Goal: Information Seeking & Learning: Check status

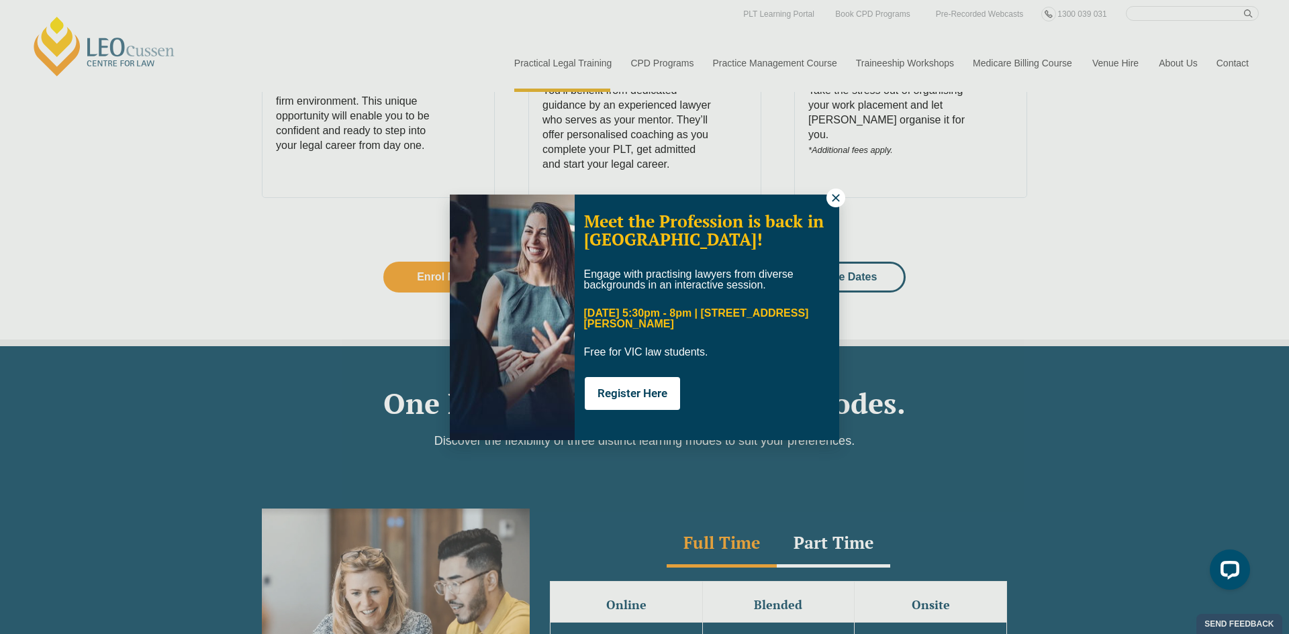
click at [831, 203] on icon at bounding box center [836, 198] width 12 height 12
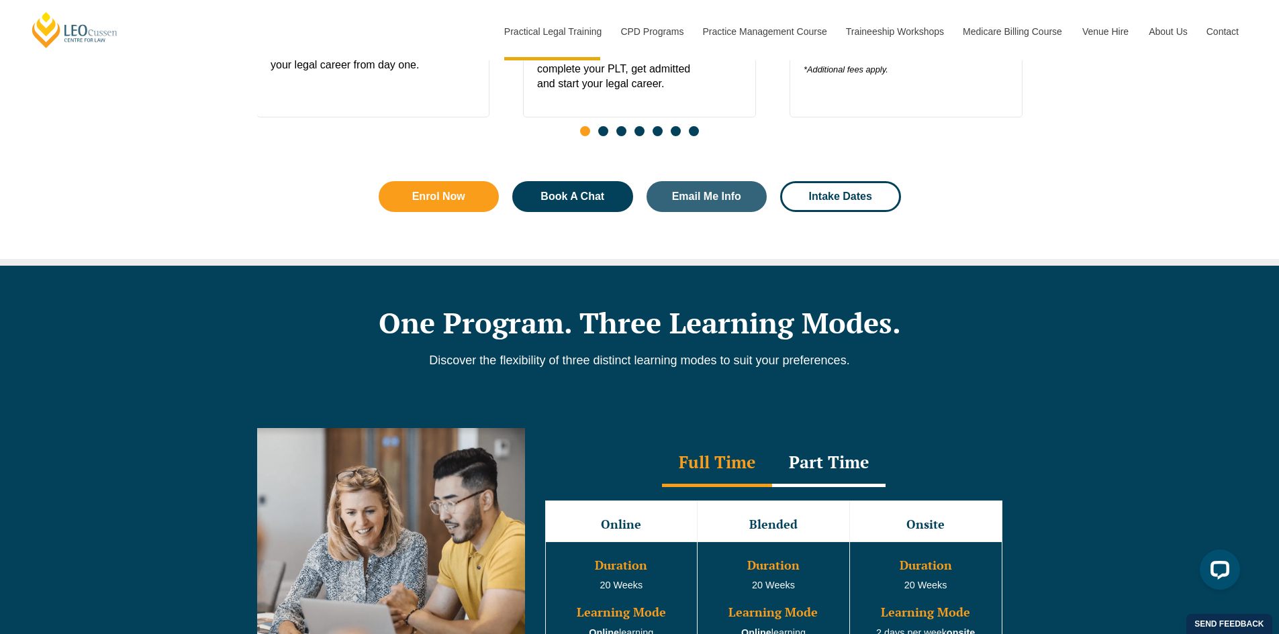
scroll to position [604, 0]
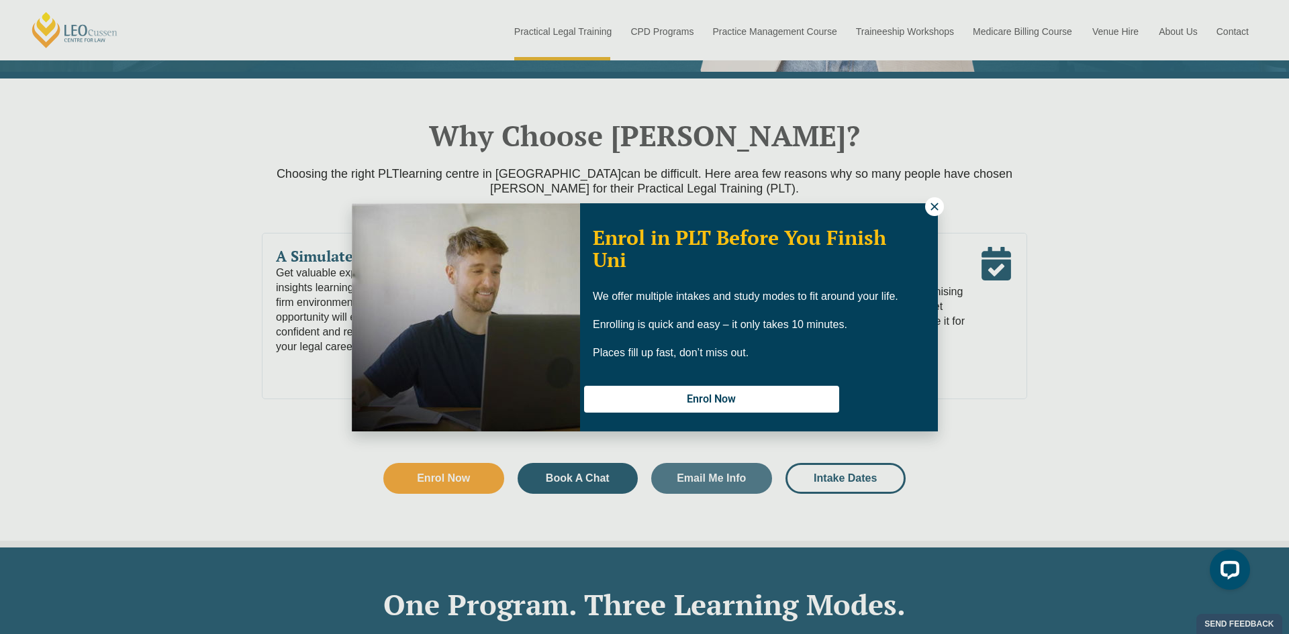
click at [928, 203] on icon at bounding box center [934, 207] width 12 height 12
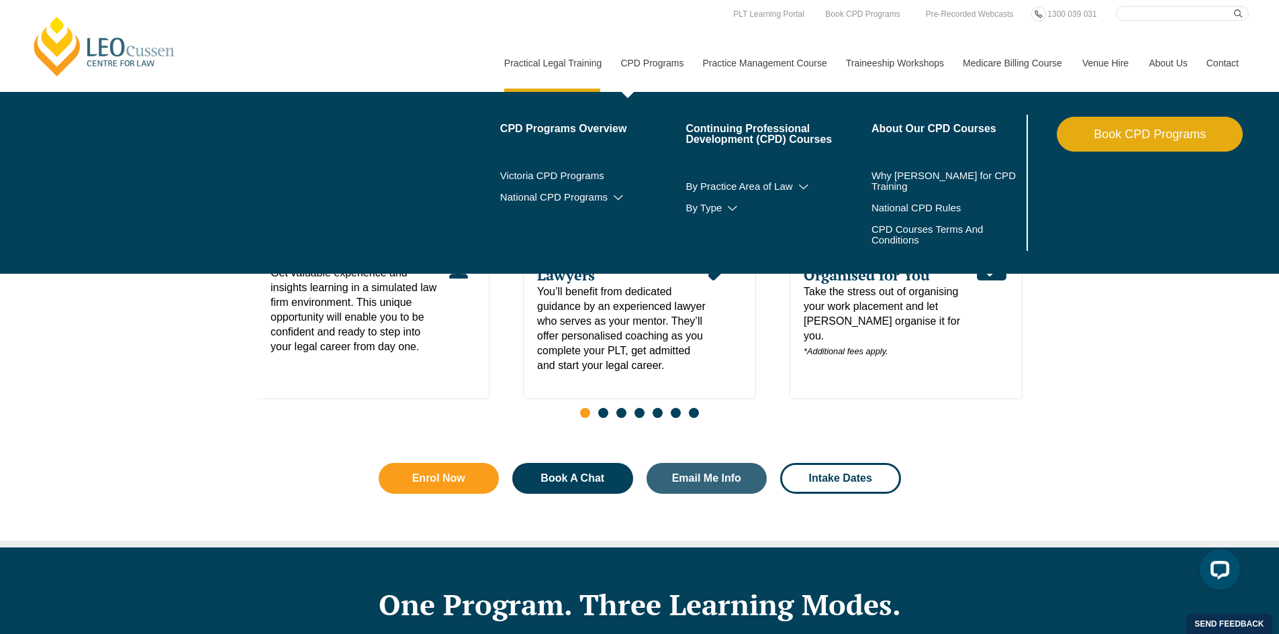
click at [654, 68] on link "CPD Programs" at bounding box center [651, 63] width 82 height 58
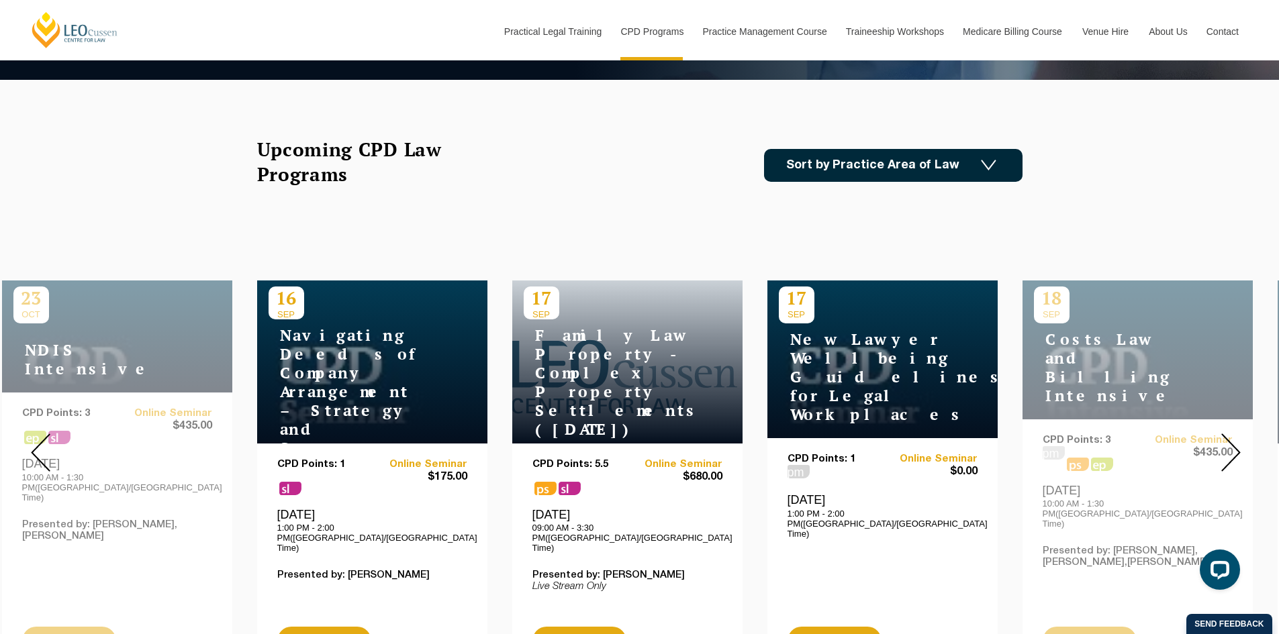
scroll to position [336, 0]
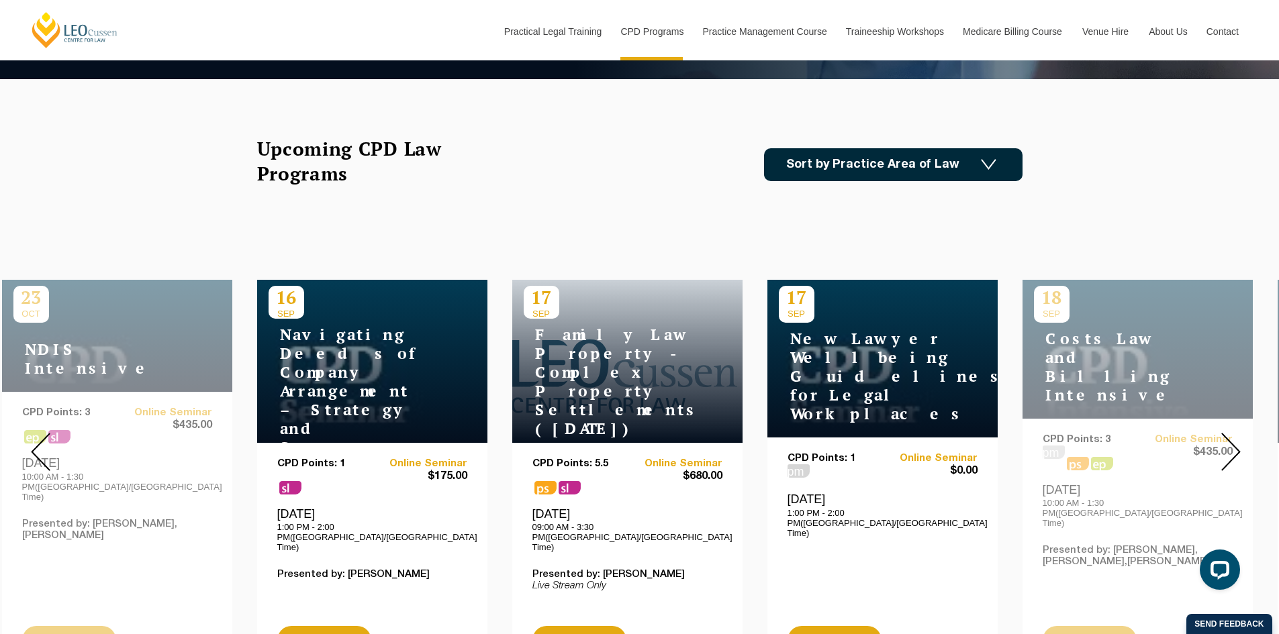
click at [47, 433] on img at bounding box center [40, 452] width 19 height 38
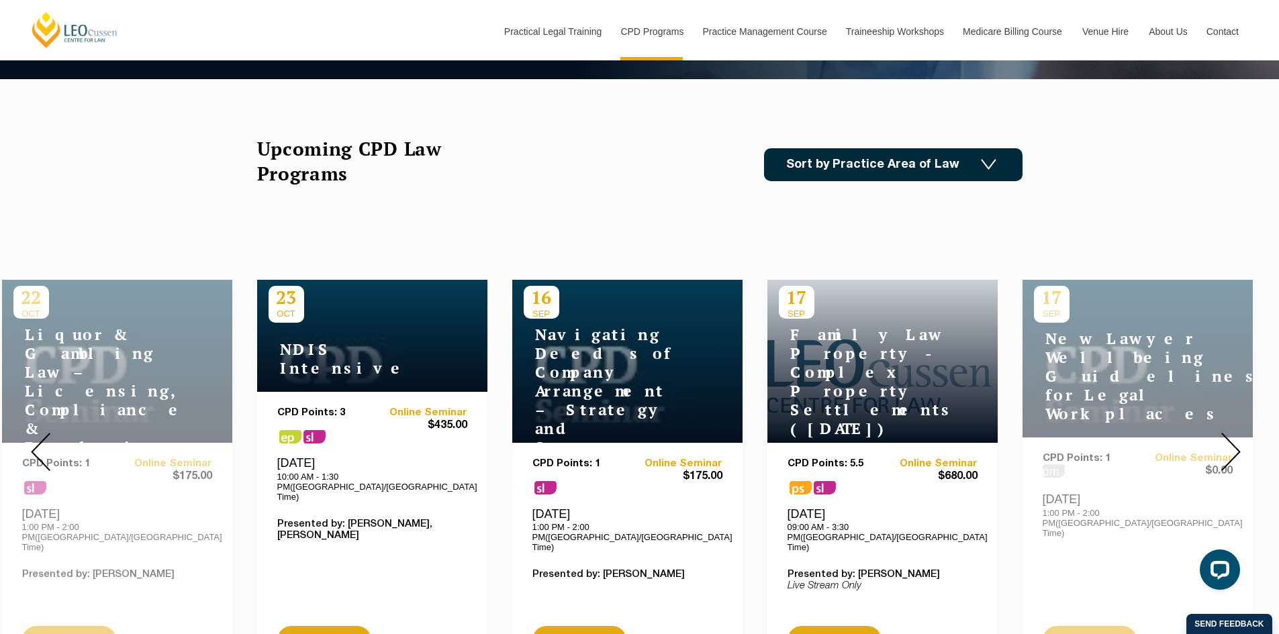
click at [47, 433] on img at bounding box center [40, 452] width 19 height 38
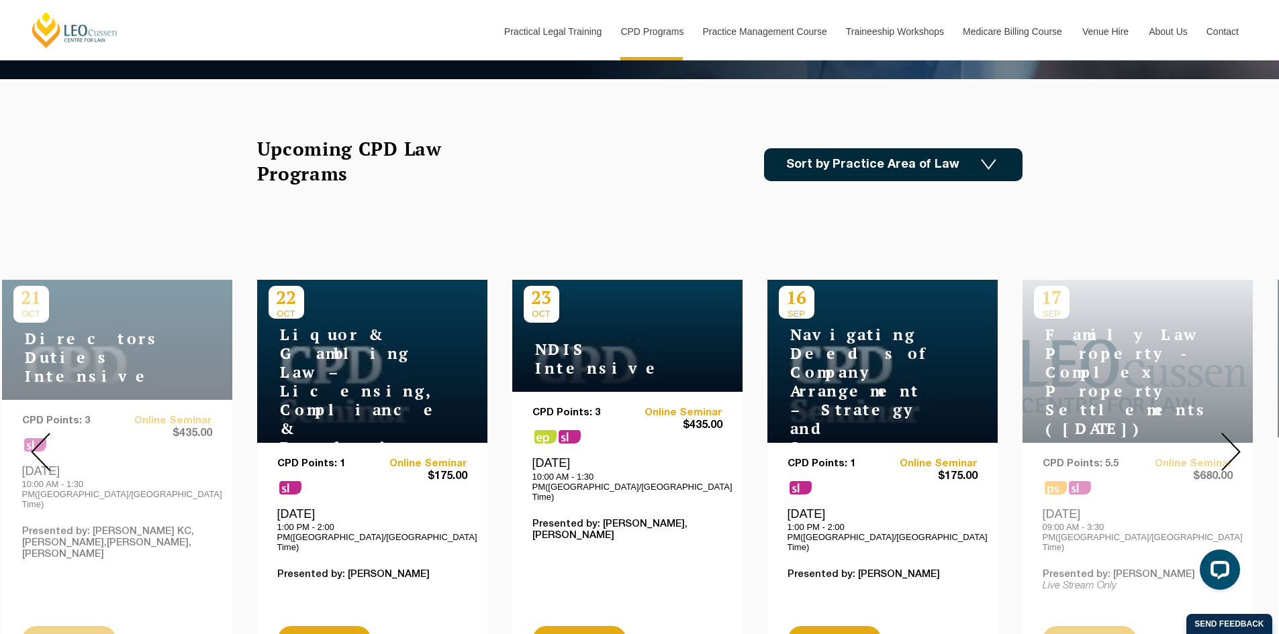
click at [47, 433] on img at bounding box center [40, 452] width 19 height 38
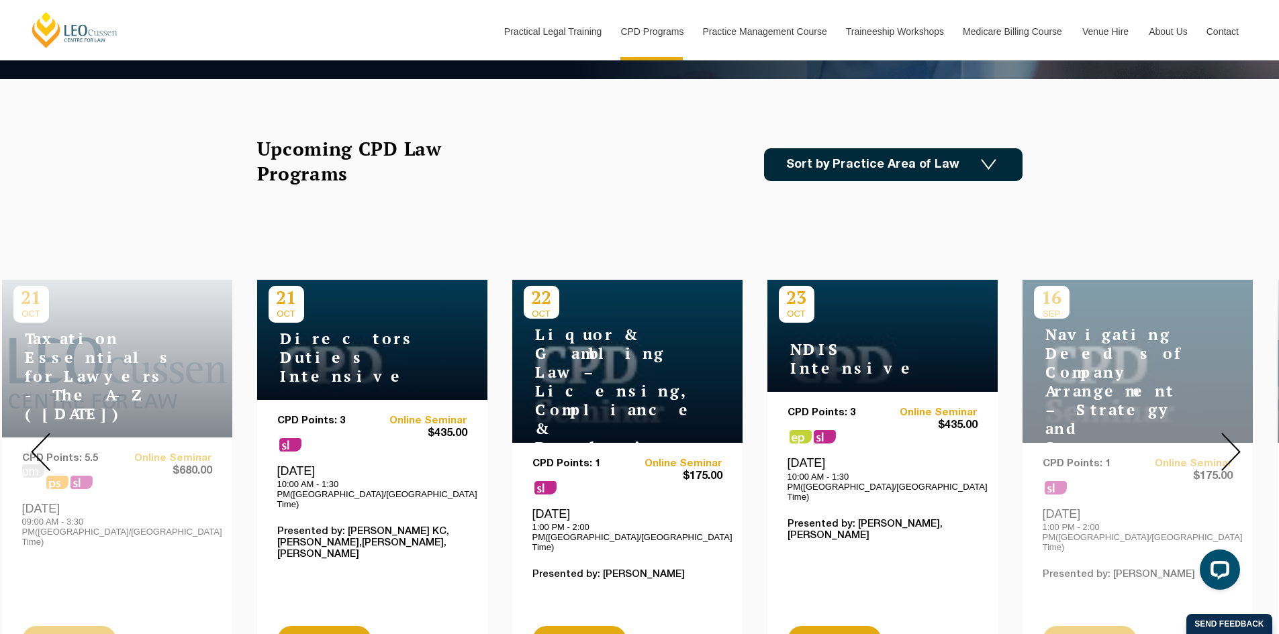
click at [47, 433] on img at bounding box center [40, 452] width 19 height 38
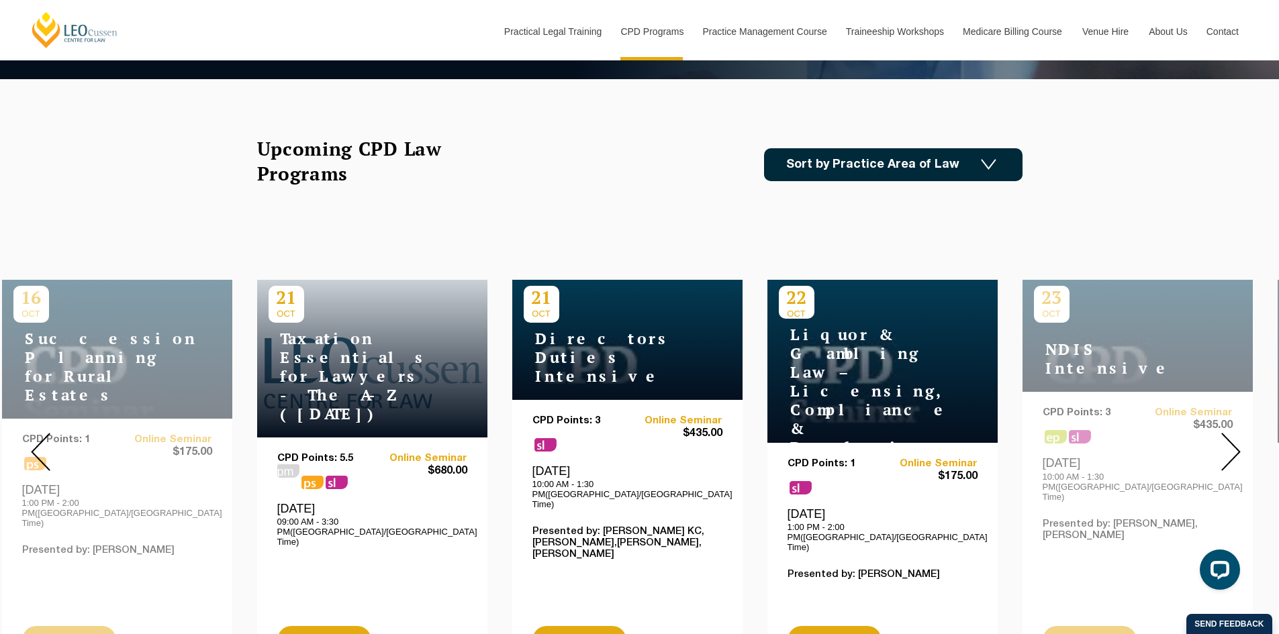
click at [47, 433] on img at bounding box center [40, 452] width 19 height 38
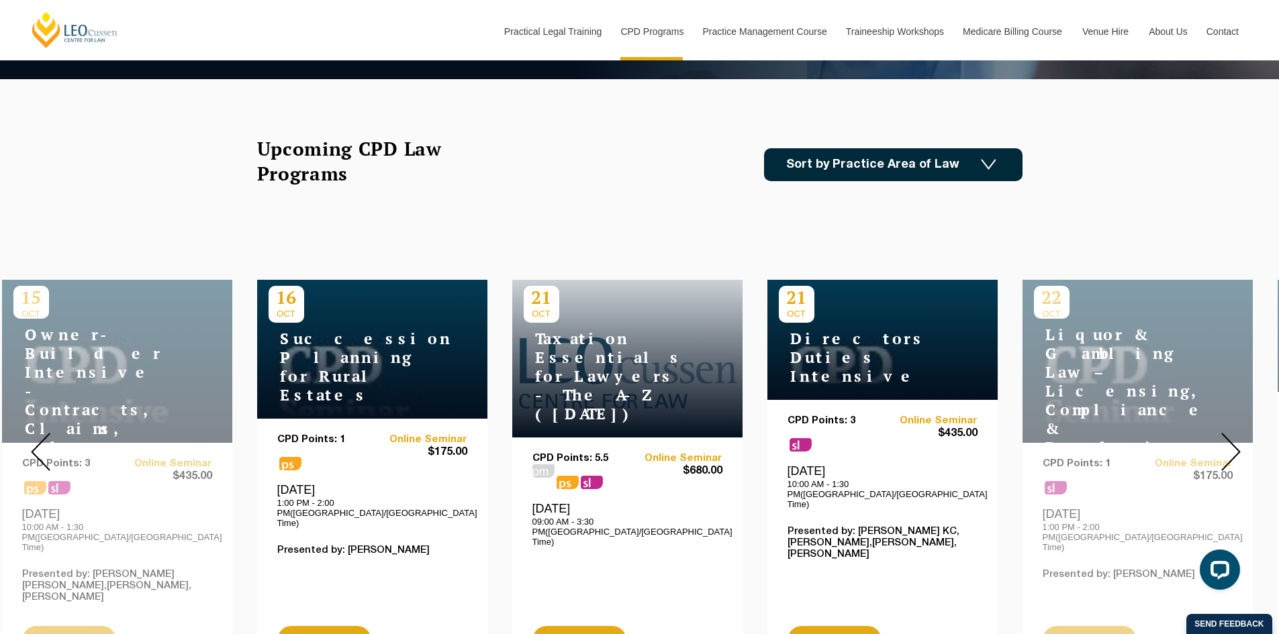
click at [47, 433] on img at bounding box center [40, 452] width 19 height 38
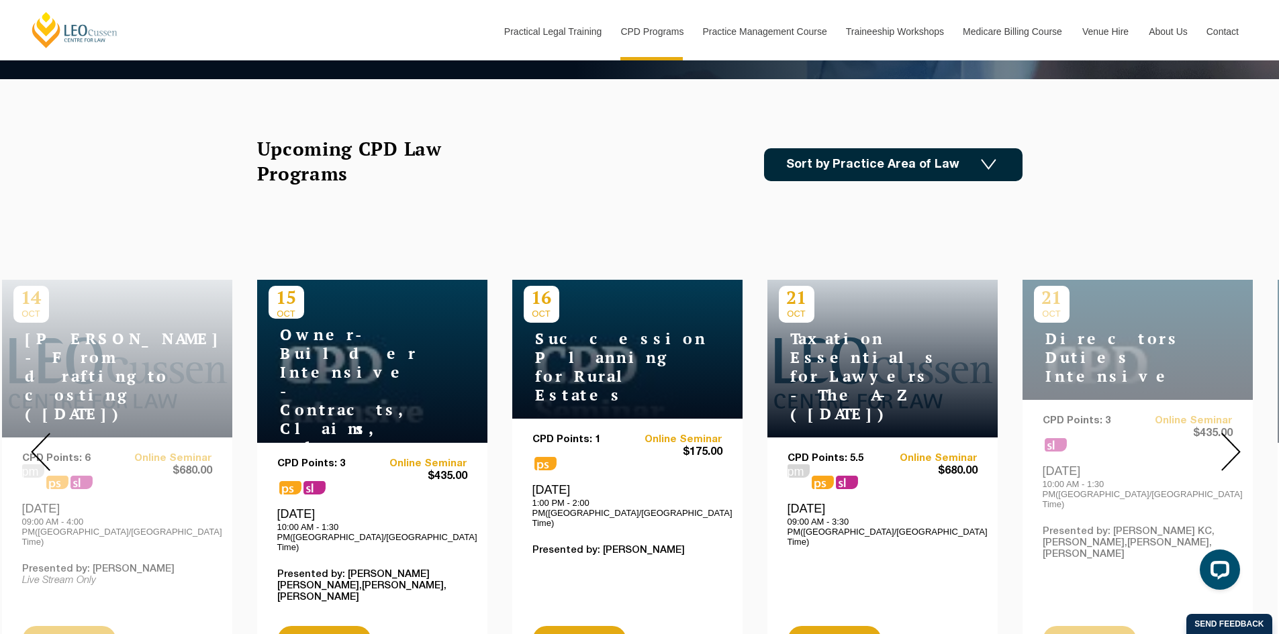
click at [47, 433] on img at bounding box center [40, 452] width 19 height 38
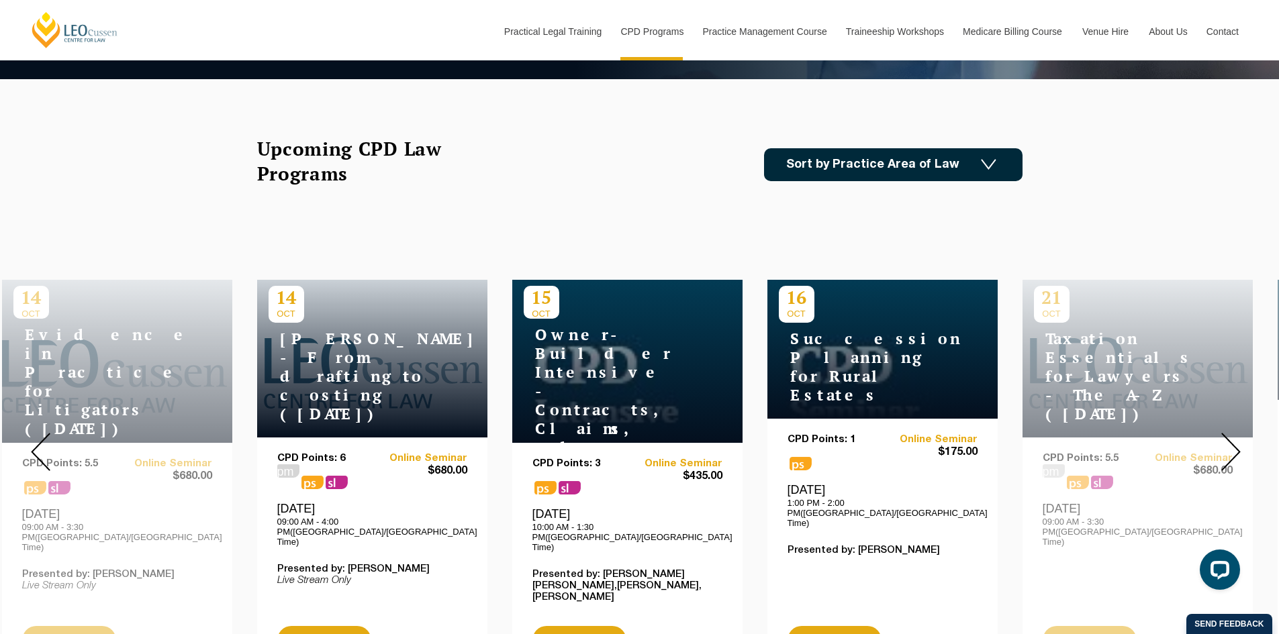
click at [47, 433] on img at bounding box center [40, 452] width 19 height 38
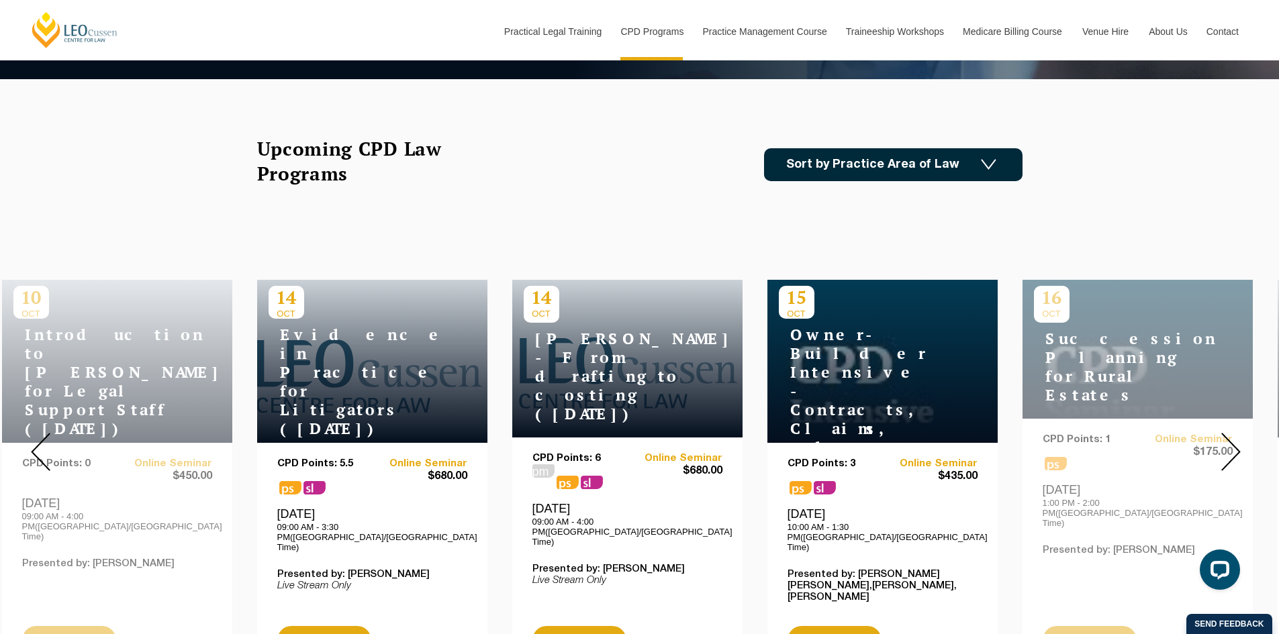
click at [47, 433] on img at bounding box center [40, 452] width 19 height 38
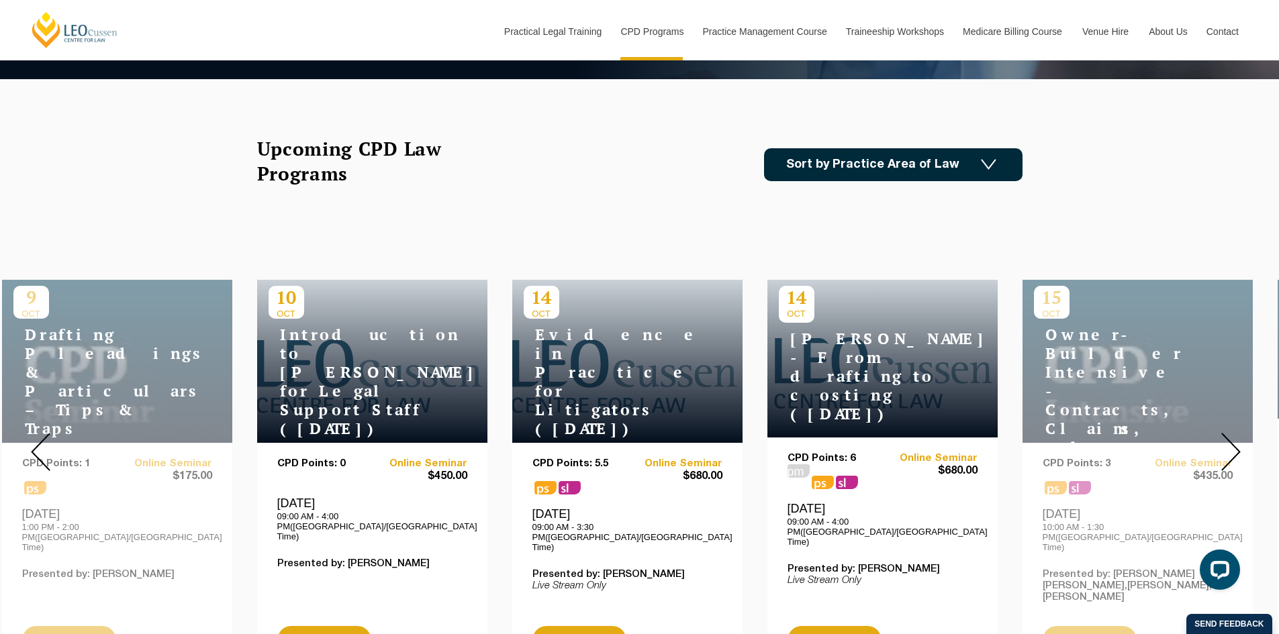
click at [47, 433] on img at bounding box center [40, 452] width 19 height 38
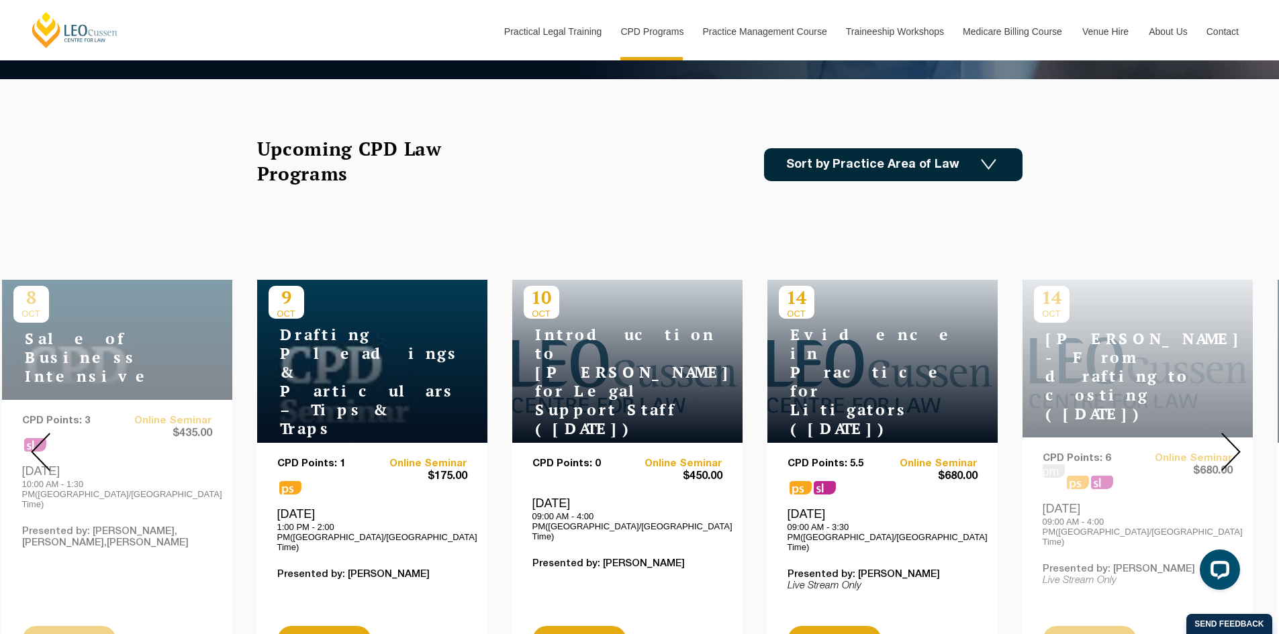
click at [47, 433] on img at bounding box center [40, 452] width 19 height 38
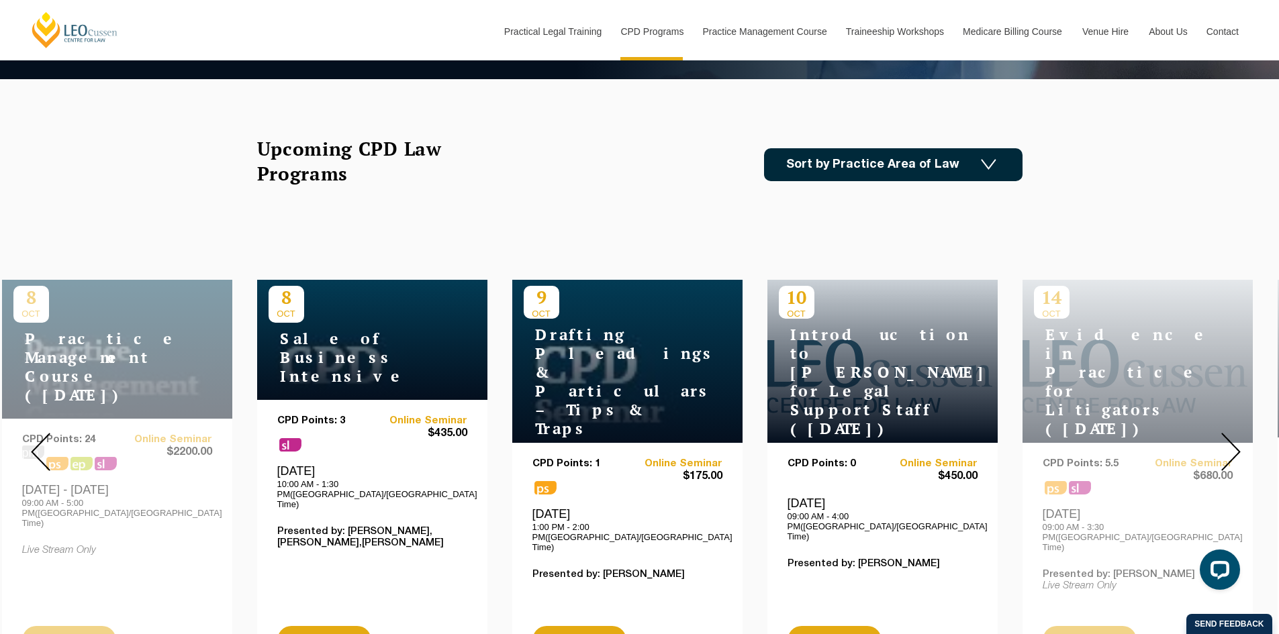
click at [47, 433] on img at bounding box center [40, 452] width 19 height 38
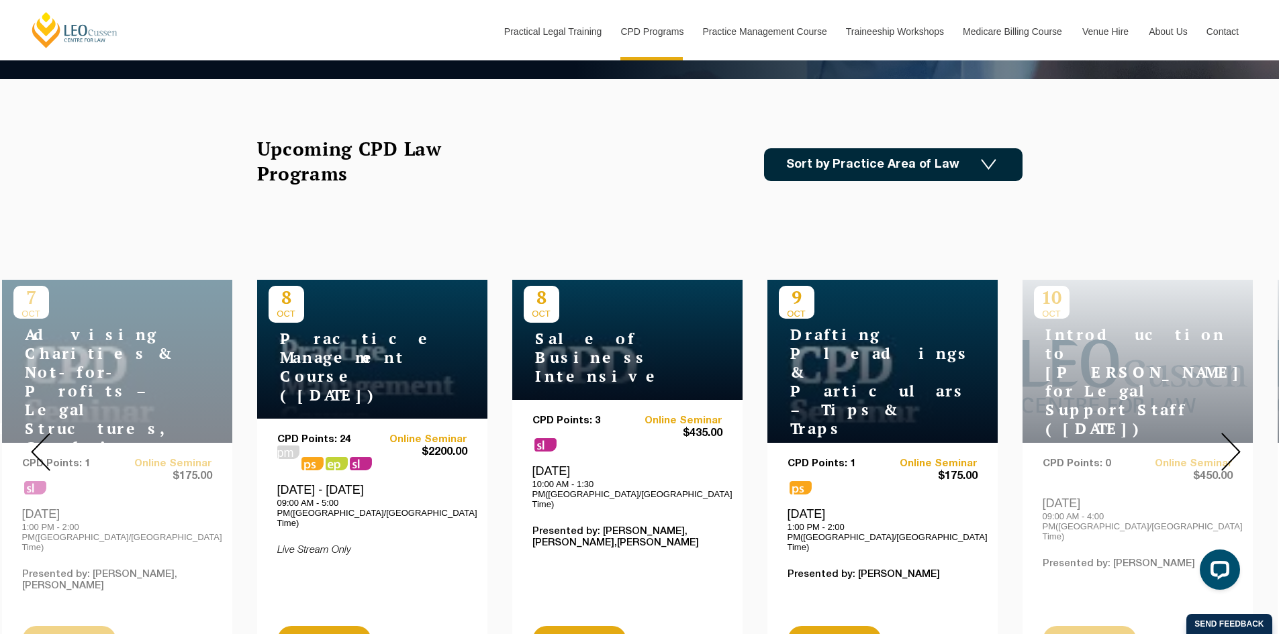
click at [50, 442] on img at bounding box center [40, 452] width 19 height 38
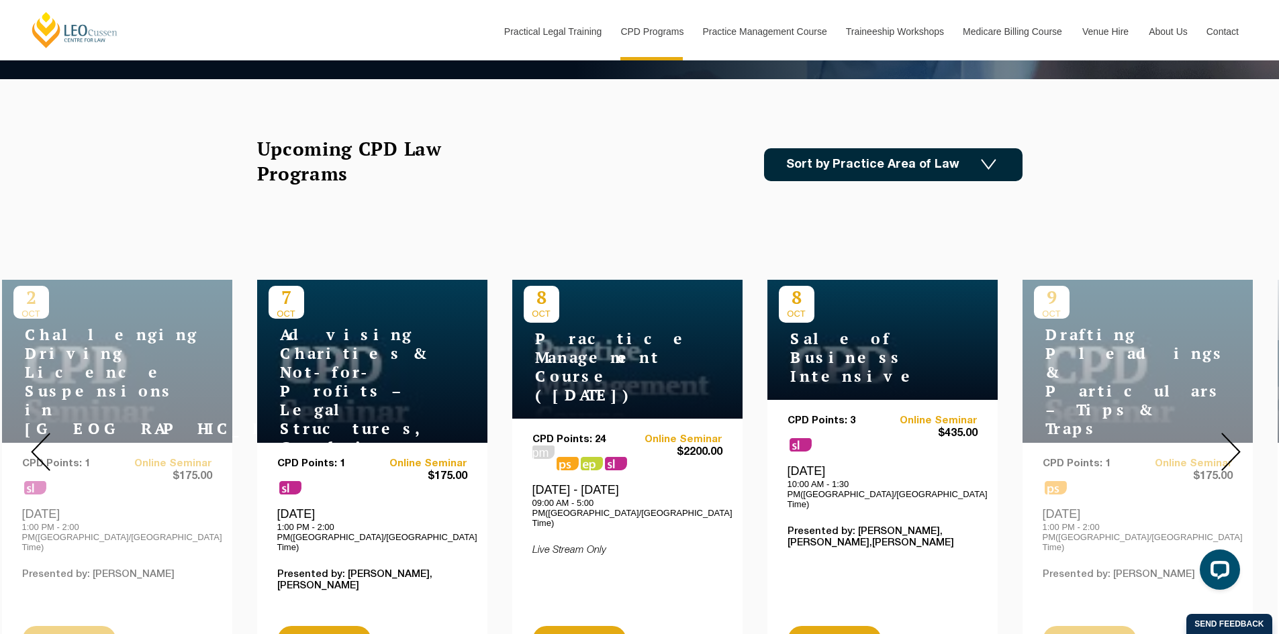
click at [50, 442] on img at bounding box center [40, 452] width 19 height 38
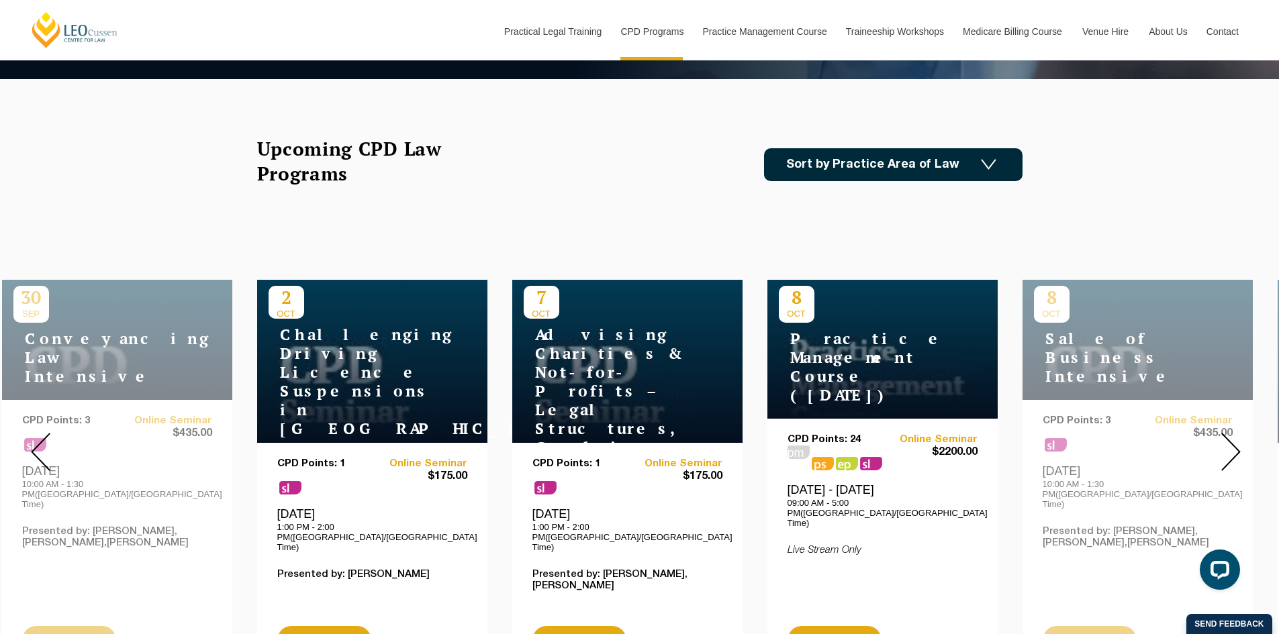
click at [50, 442] on img at bounding box center [40, 452] width 19 height 38
click at [50, 441] on img at bounding box center [40, 452] width 19 height 38
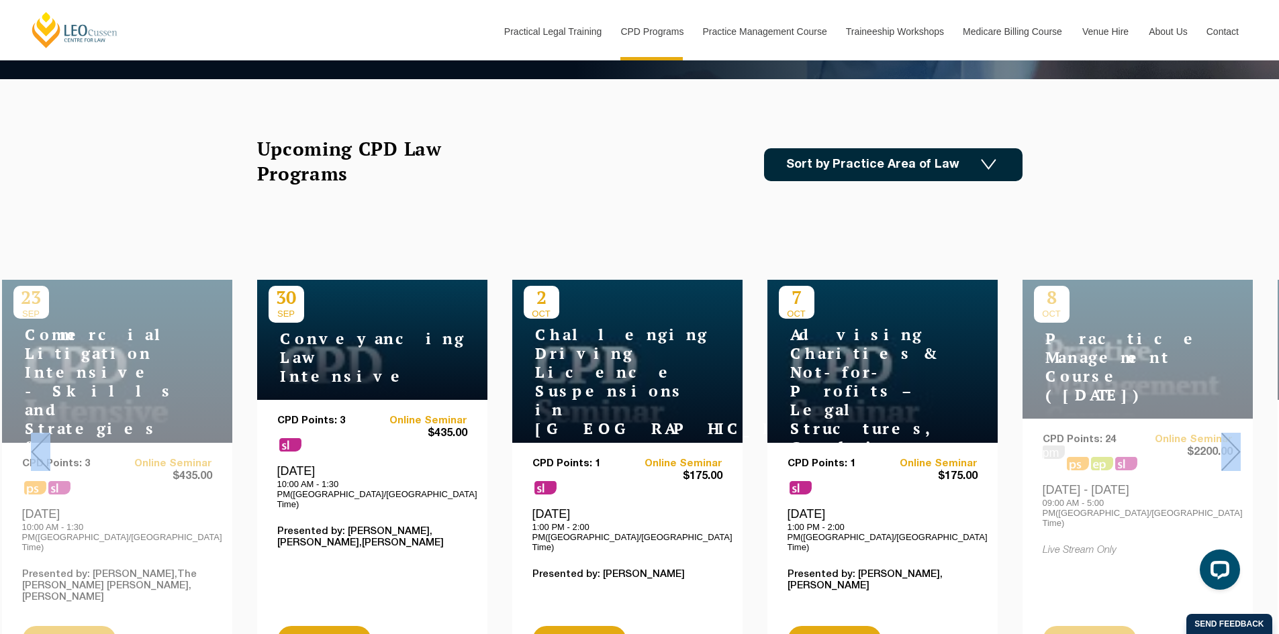
click at [51, 441] on div at bounding box center [40, 452] width 81 height 458
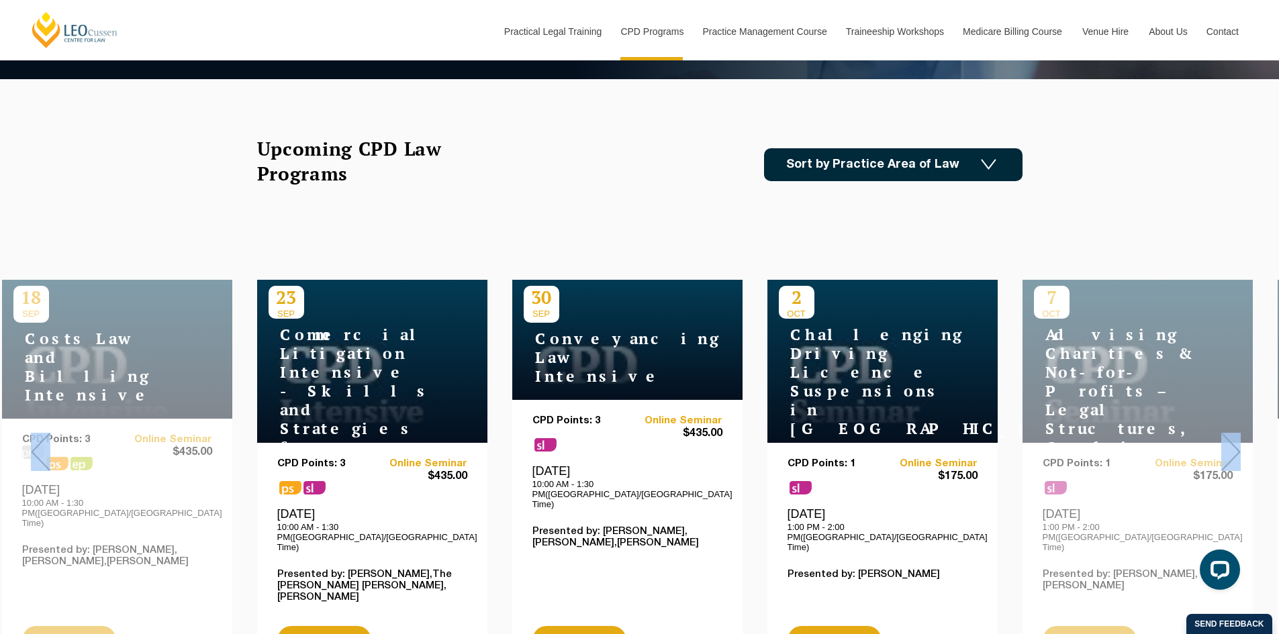
click at [51, 441] on div at bounding box center [40, 452] width 81 height 458
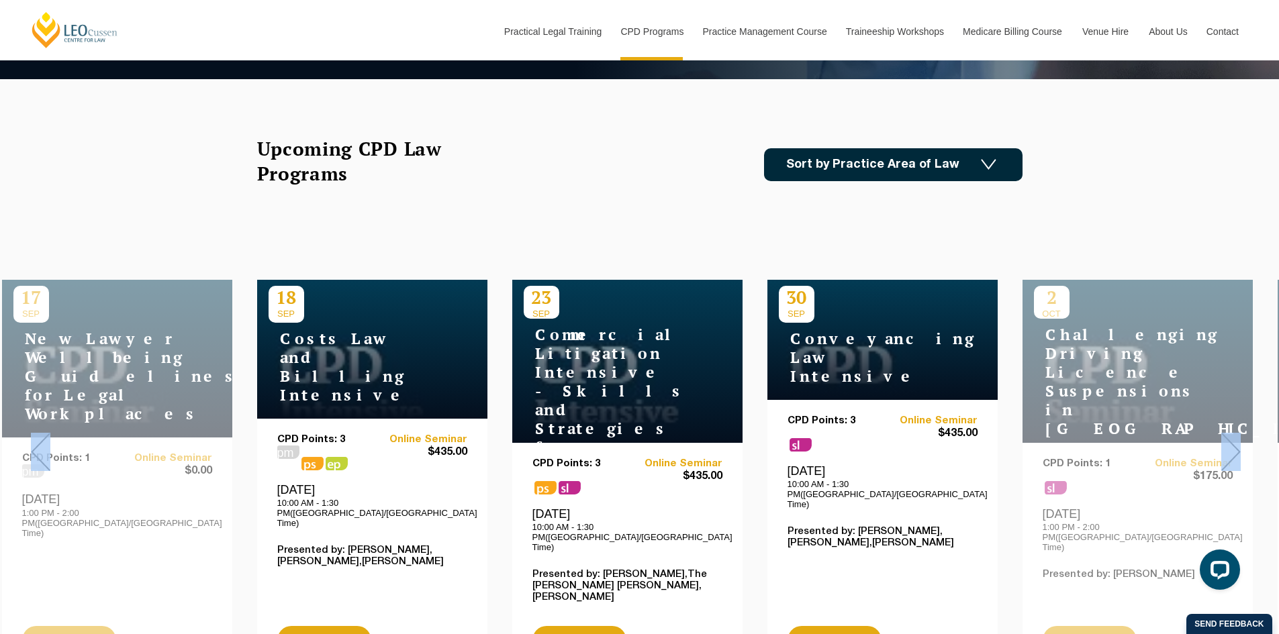
click at [46, 440] on img at bounding box center [40, 452] width 19 height 38
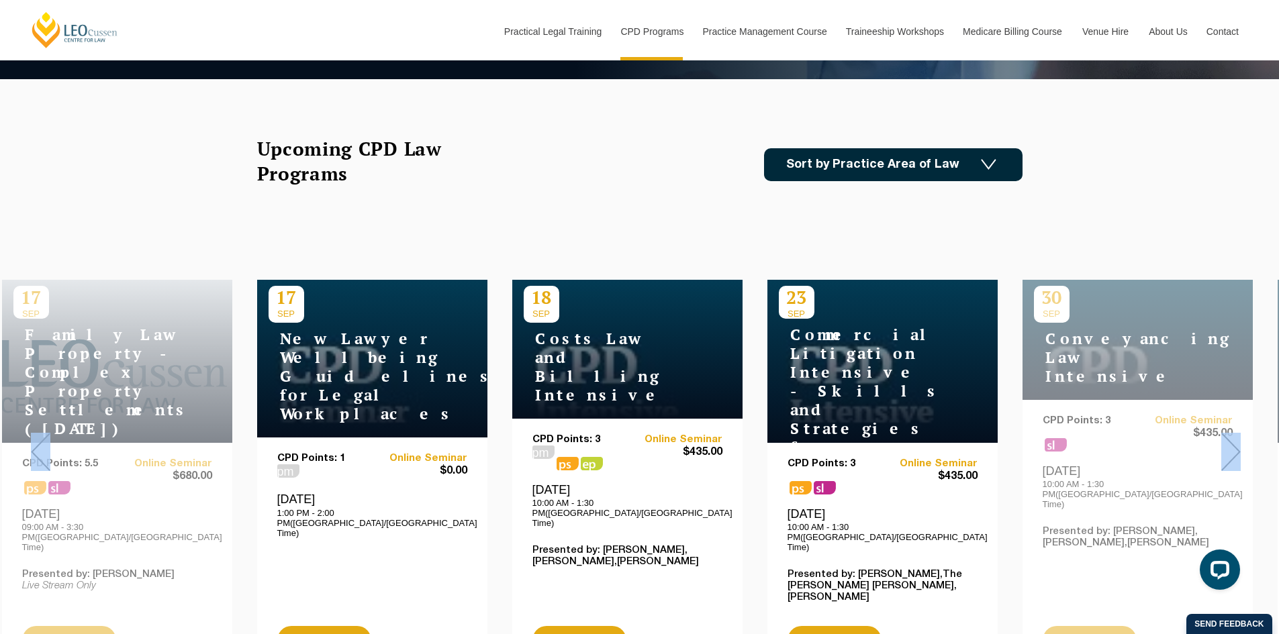
click at [46, 440] on img at bounding box center [40, 452] width 19 height 38
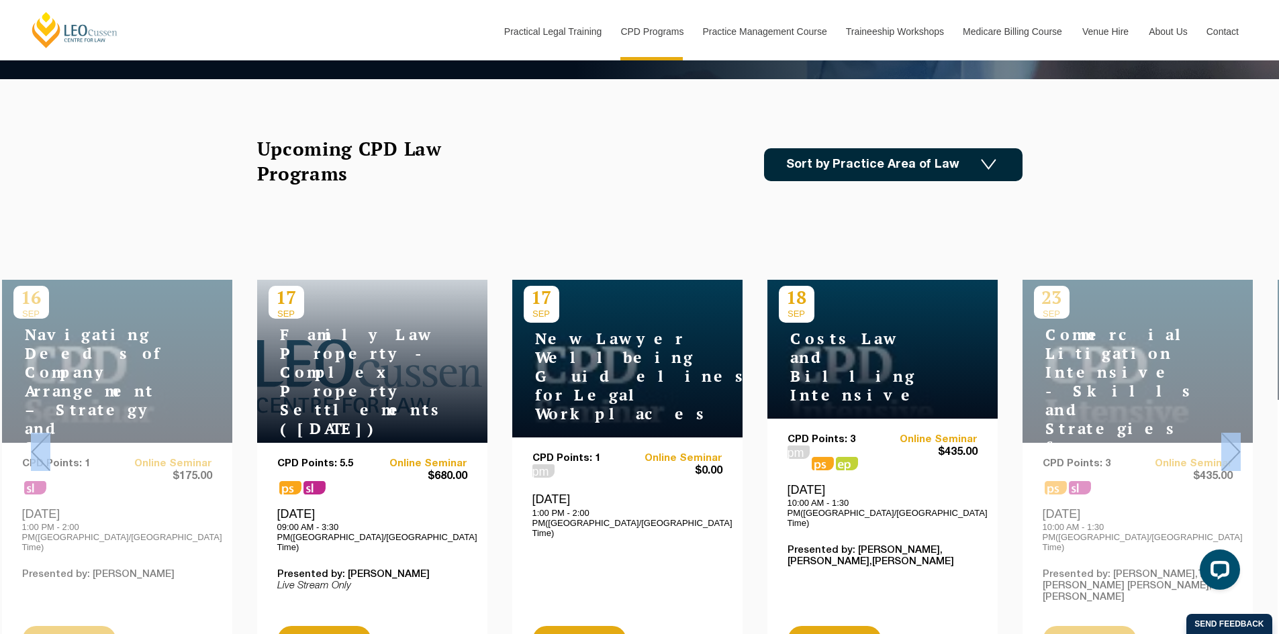
click at [38, 438] on img at bounding box center [40, 452] width 19 height 38
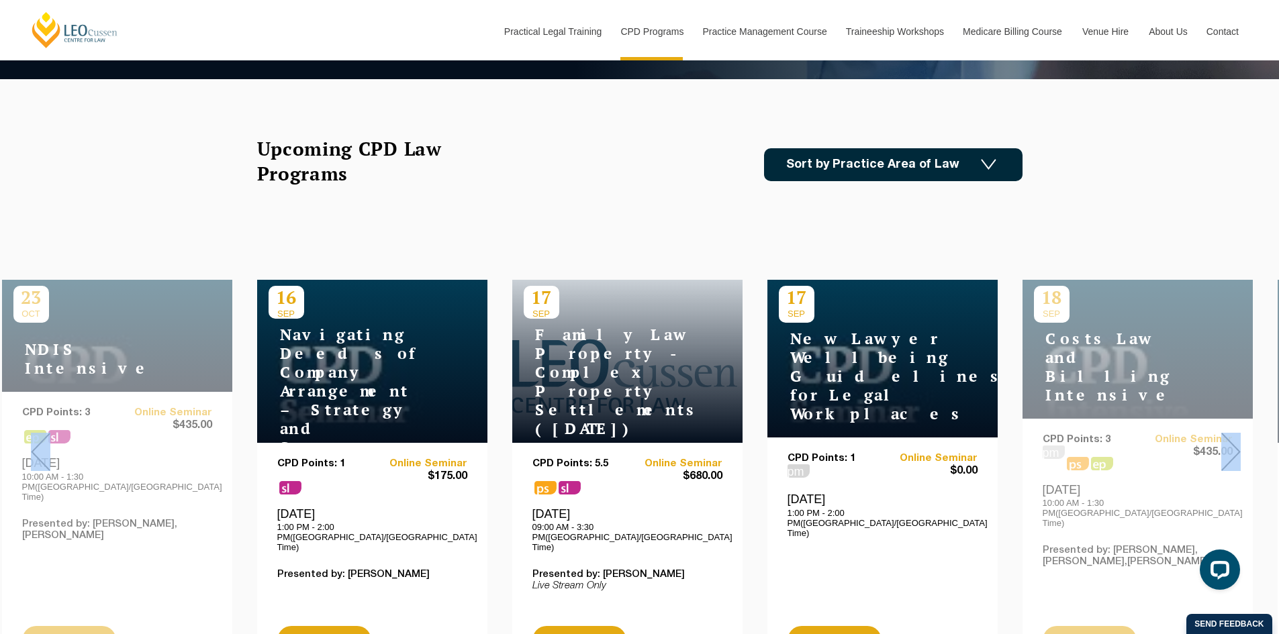
click at [38, 438] on img at bounding box center [40, 452] width 19 height 38
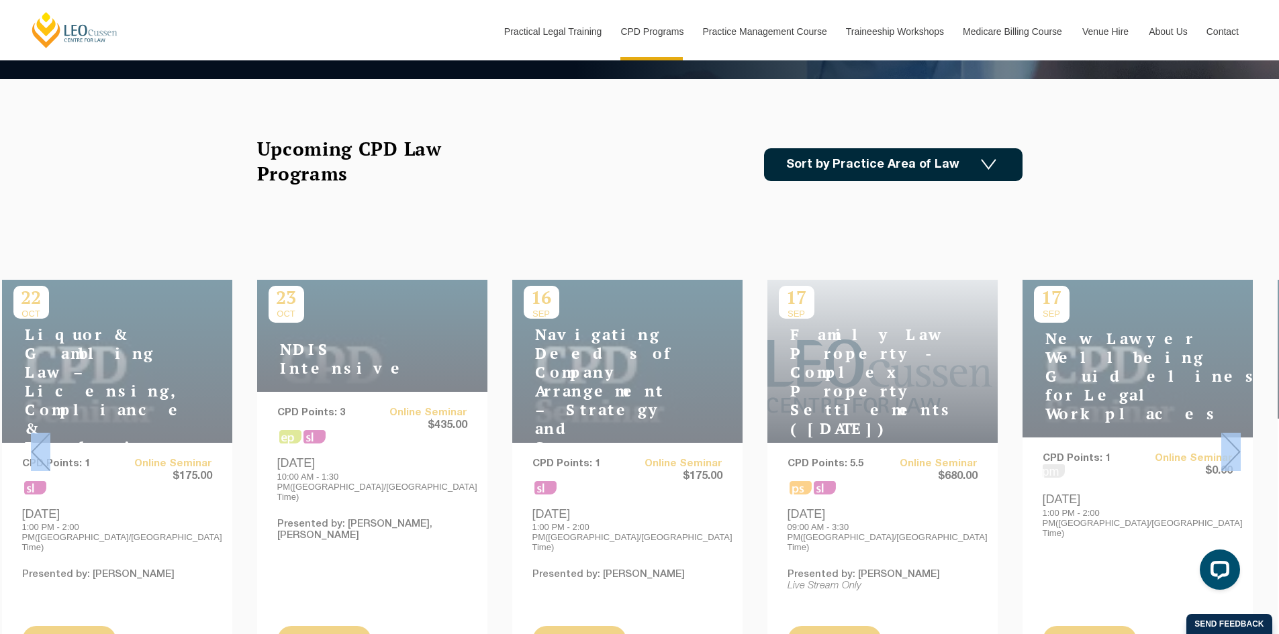
click at [38, 438] on img at bounding box center [40, 452] width 19 height 38
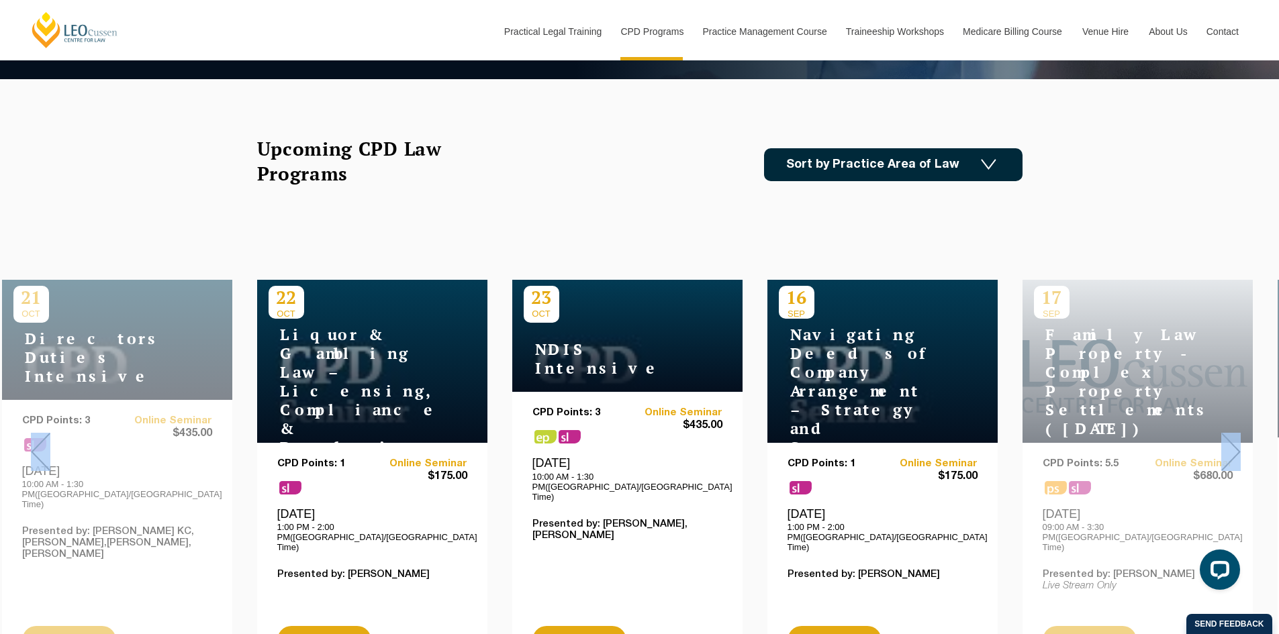
click at [38, 438] on img at bounding box center [40, 452] width 19 height 38
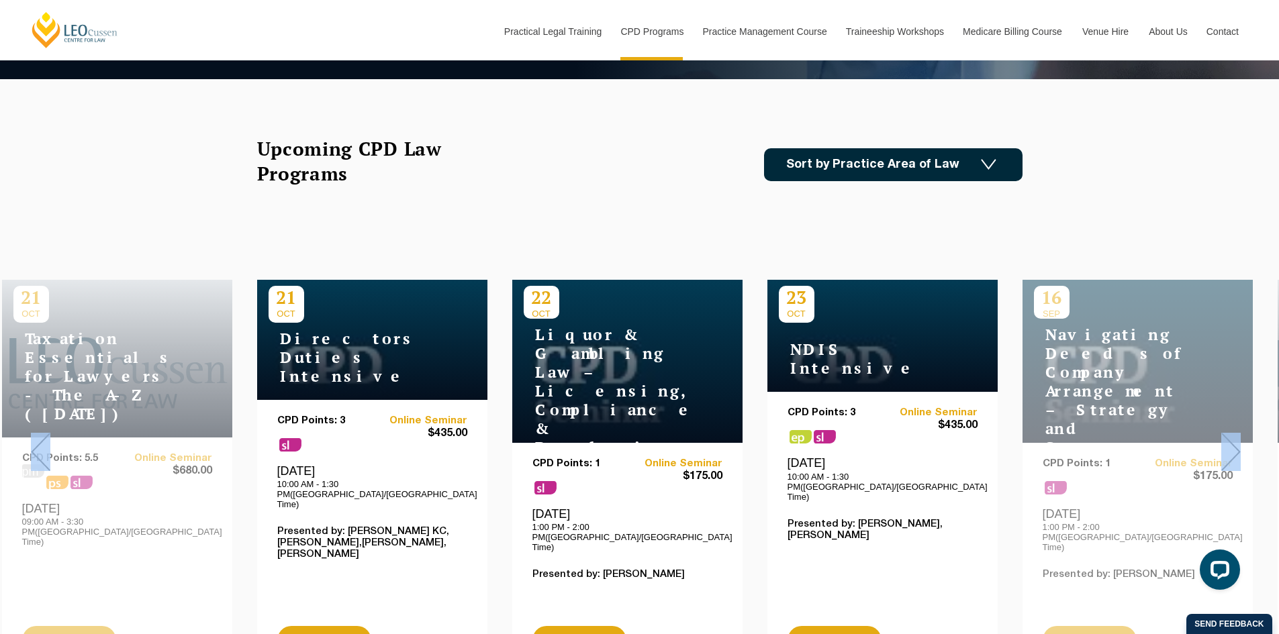
click at [38, 438] on img at bounding box center [40, 452] width 19 height 38
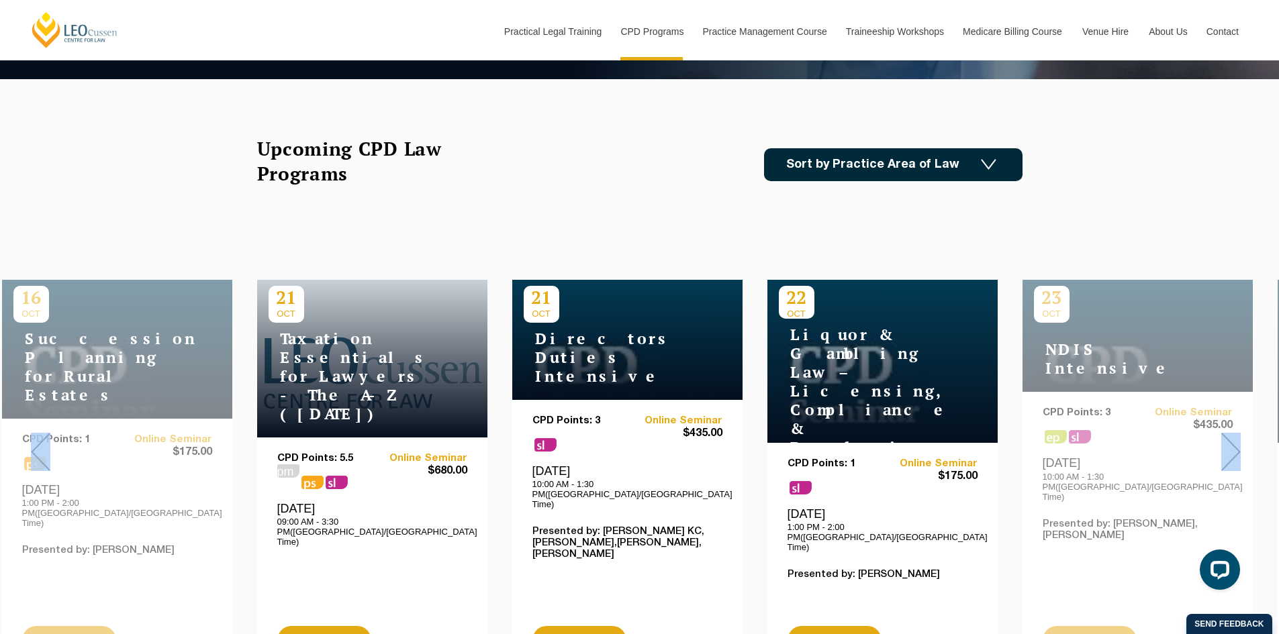
click at [38, 438] on img at bounding box center [40, 452] width 19 height 38
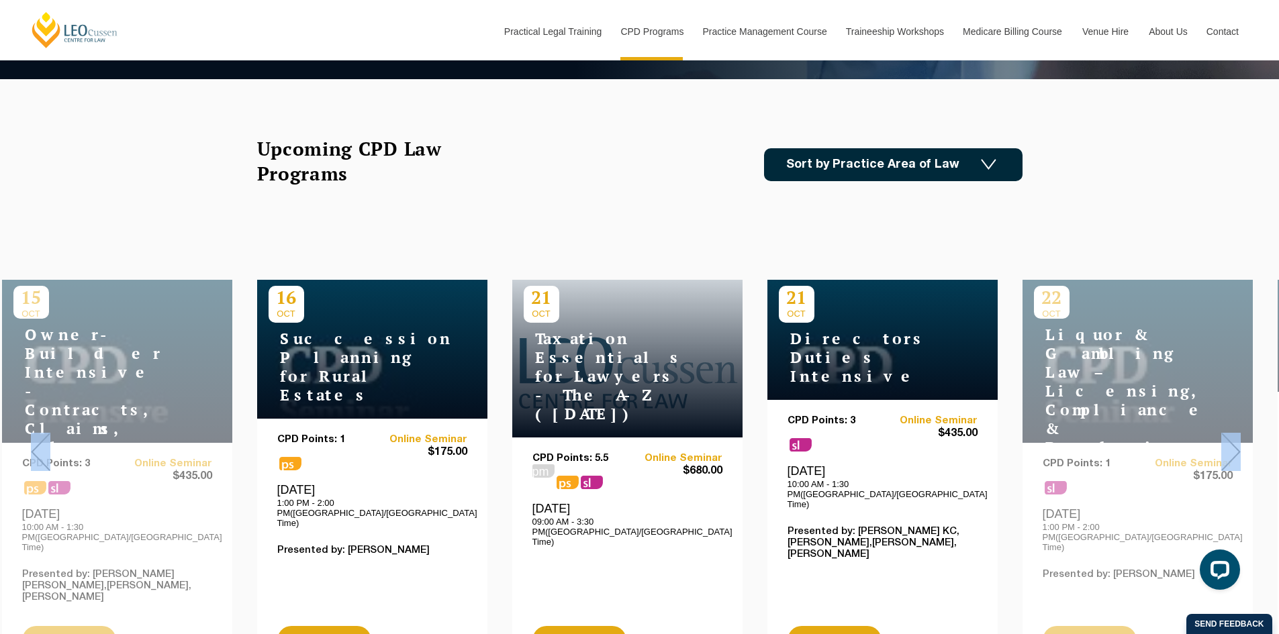
click at [38, 438] on img at bounding box center [40, 452] width 19 height 38
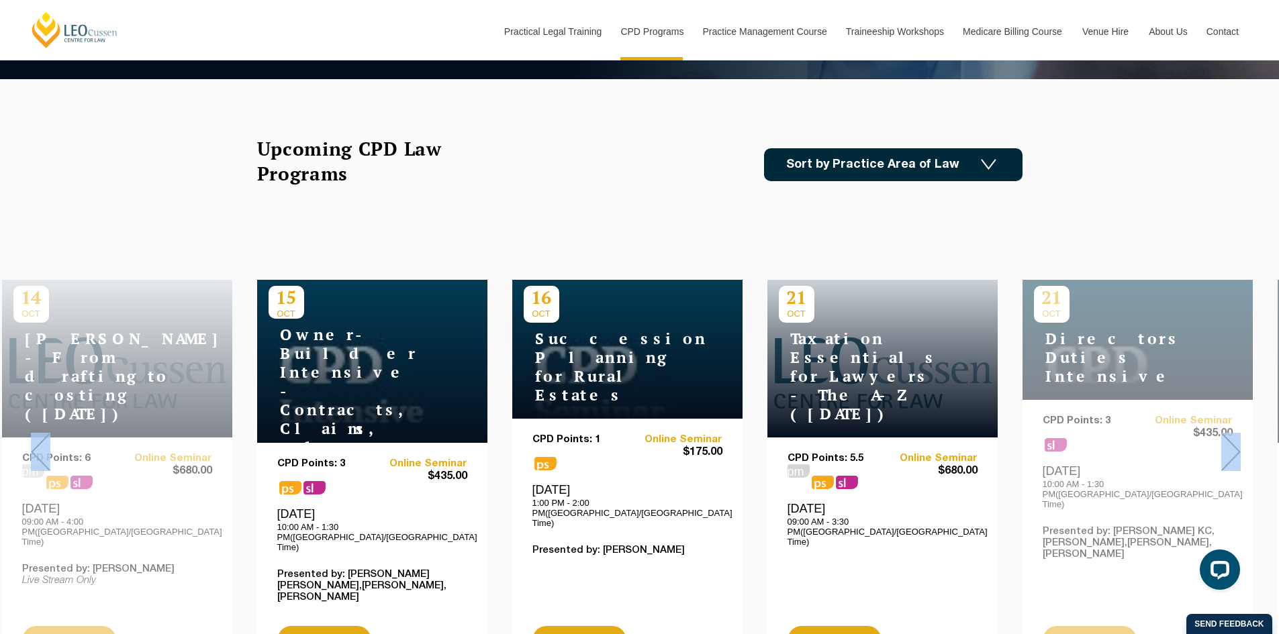
click at [38, 438] on img at bounding box center [40, 452] width 19 height 38
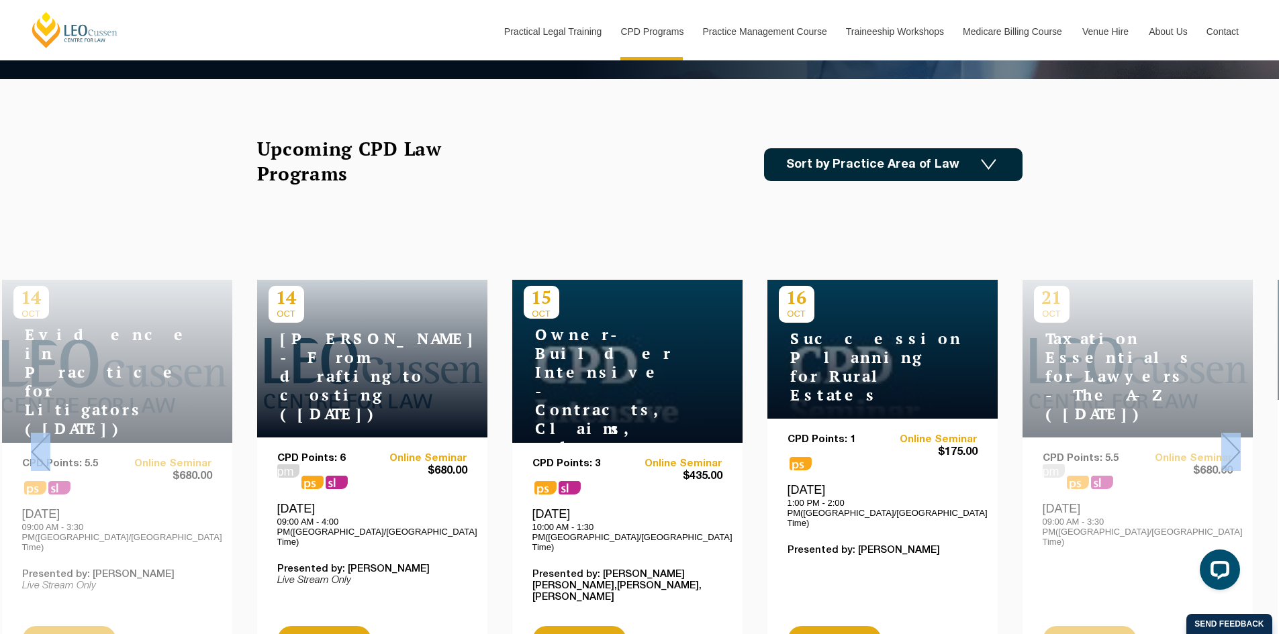
click at [38, 438] on img at bounding box center [40, 452] width 19 height 38
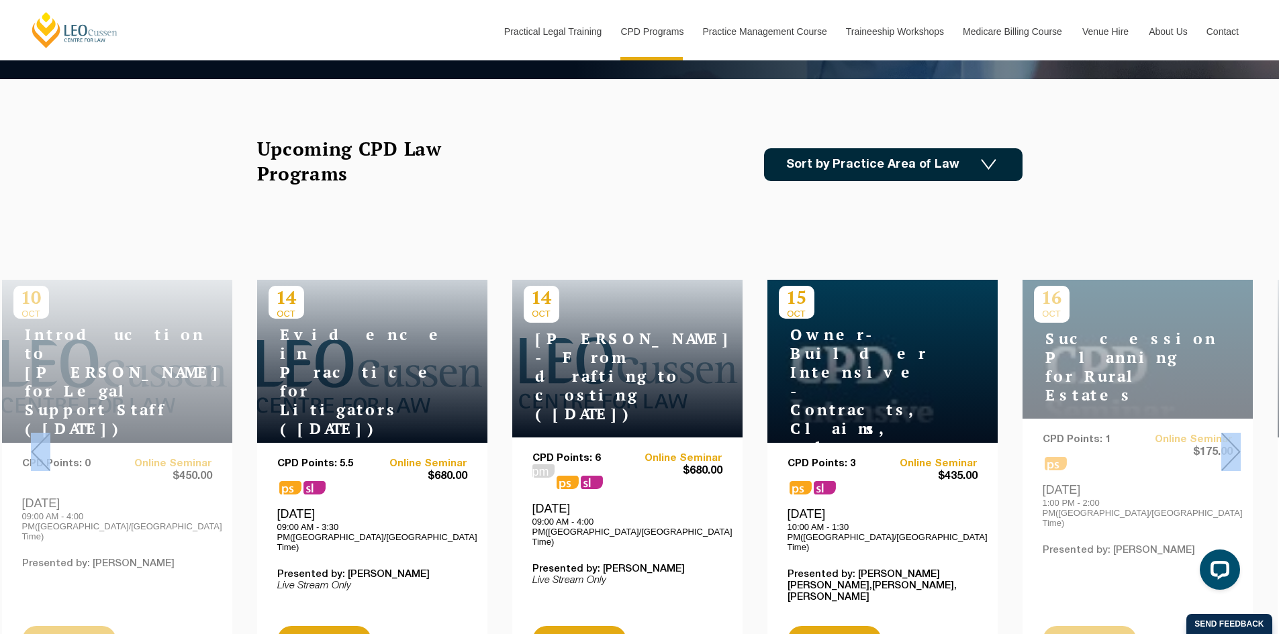
click at [988, 165] on img at bounding box center [988, 164] width 15 height 11
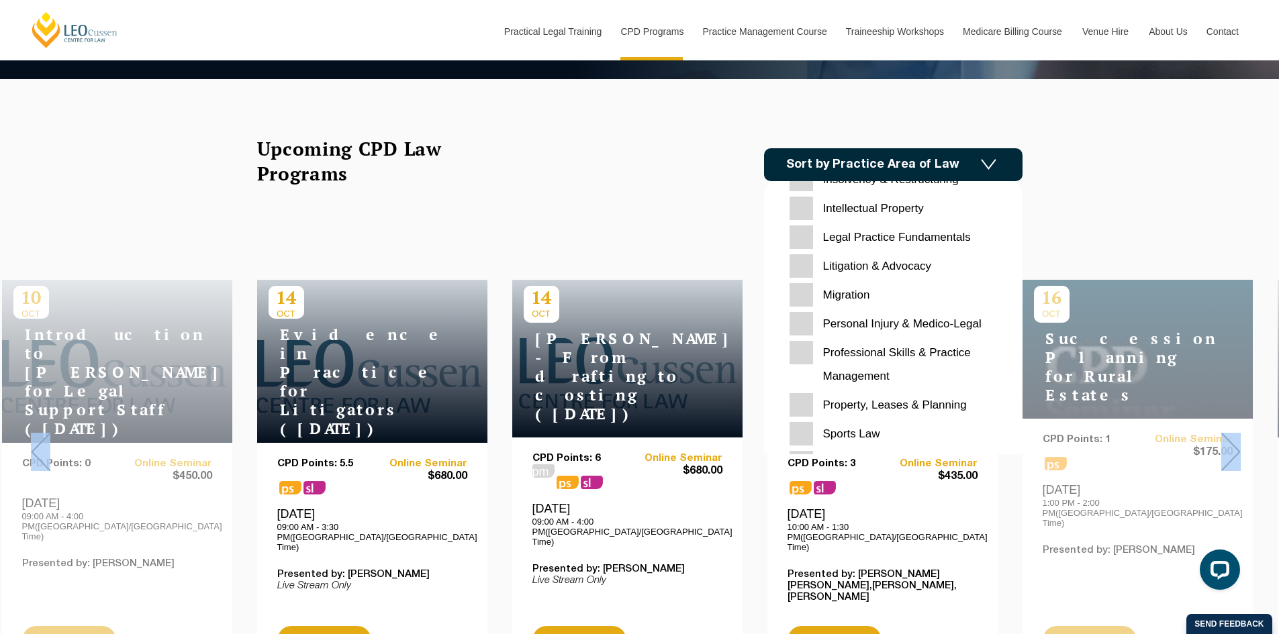
scroll to position [403, 0]
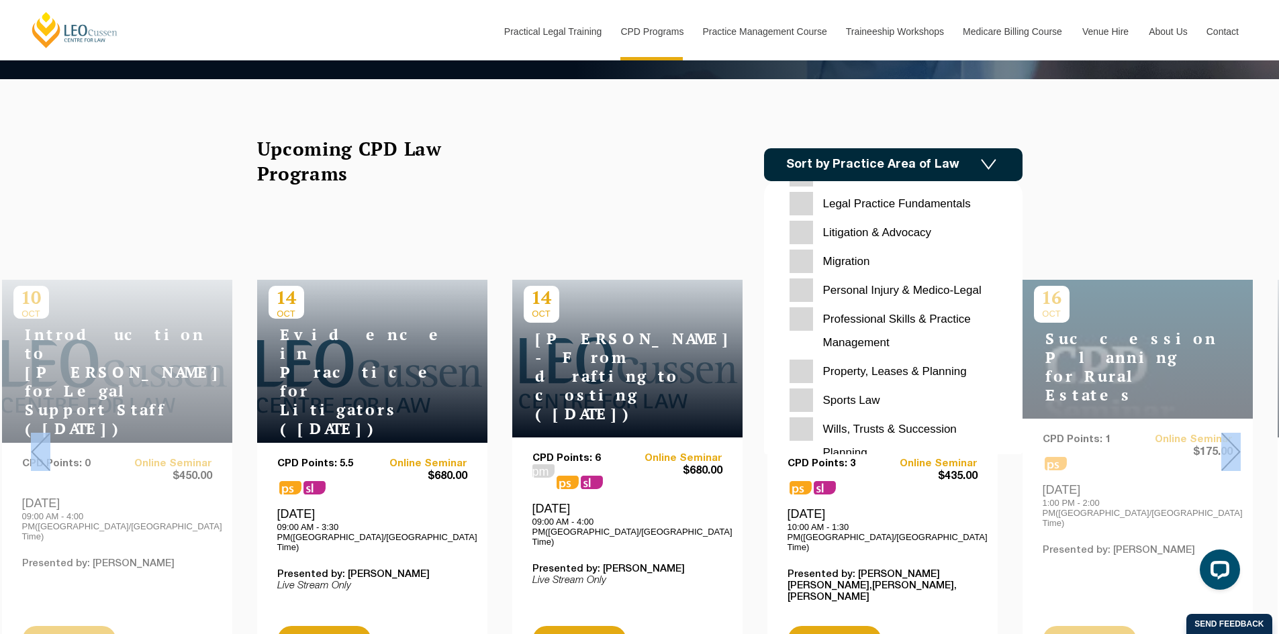
click at [806, 374] on Planning "Property, Leases & Planning" at bounding box center [892, 371] width 207 height 23
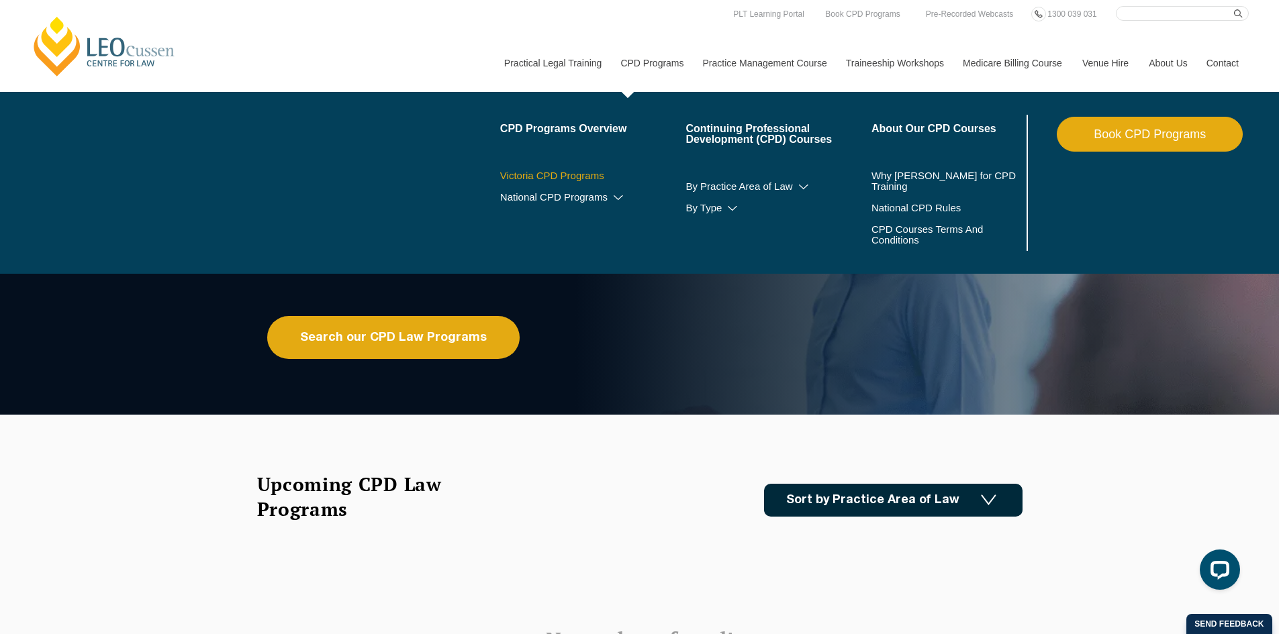
click at [585, 172] on link "Victoria CPD Programs" at bounding box center [593, 175] width 186 height 11
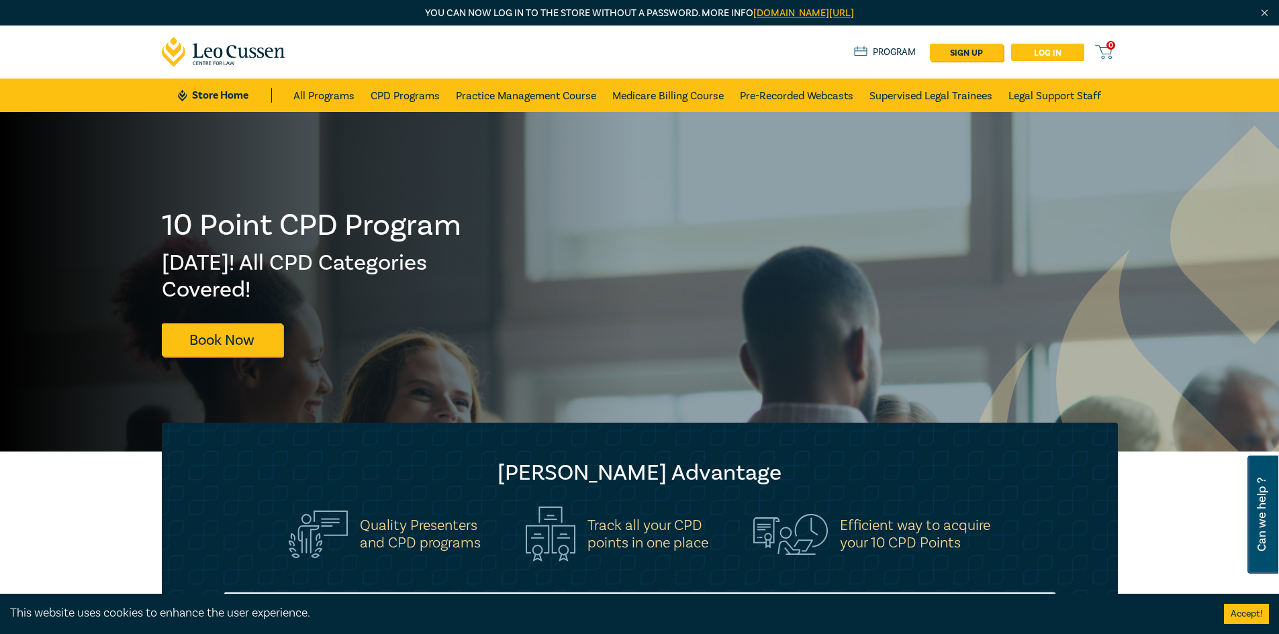
click at [1030, 48] on link "Log in" at bounding box center [1047, 52] width 73 height 17
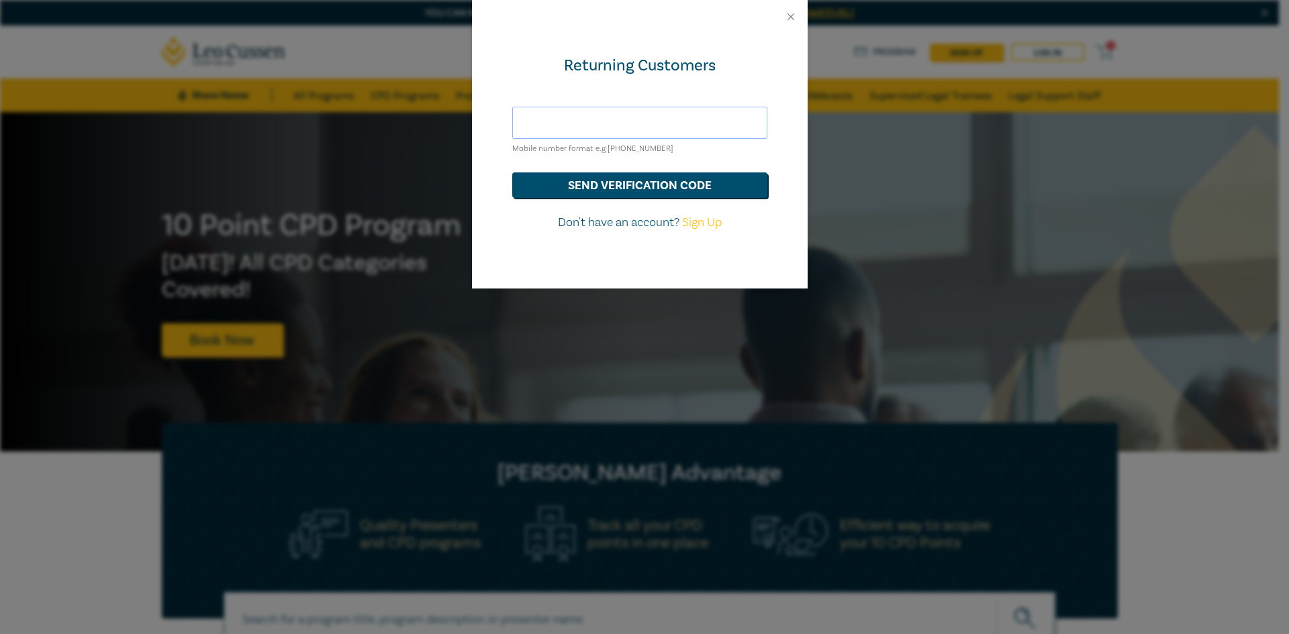
click at [635, 125] on input "text" at bounding box center [639, 123] width 255 height 32
type input "[PERSON_NAME][EMAIL_ADDRESS][DOMAIN_NAME]"
click at [659, 183] on button "send verification code" at bounding box center [639, 185] width 255 height 26
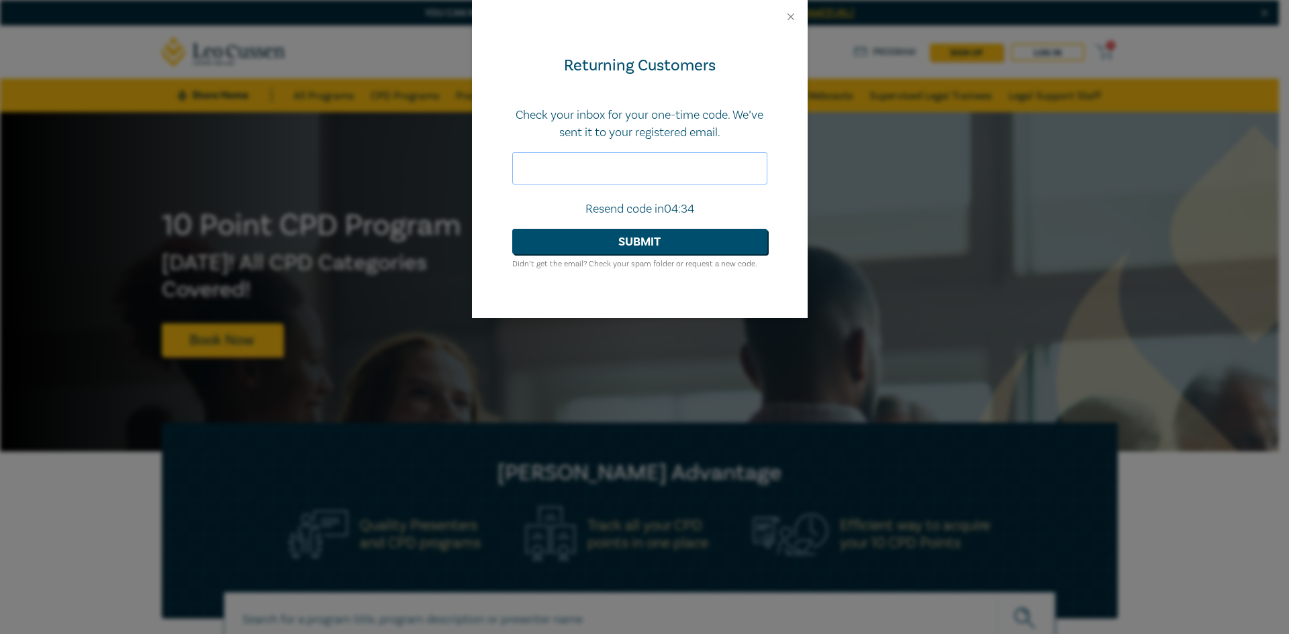
click at [574, 156] on input "text" at bounding box center [639, 168] width 255 height 32
type input "246965"
click at [609, 248] on button "Submit" at bounding box center [639, 242] width 255 height 26
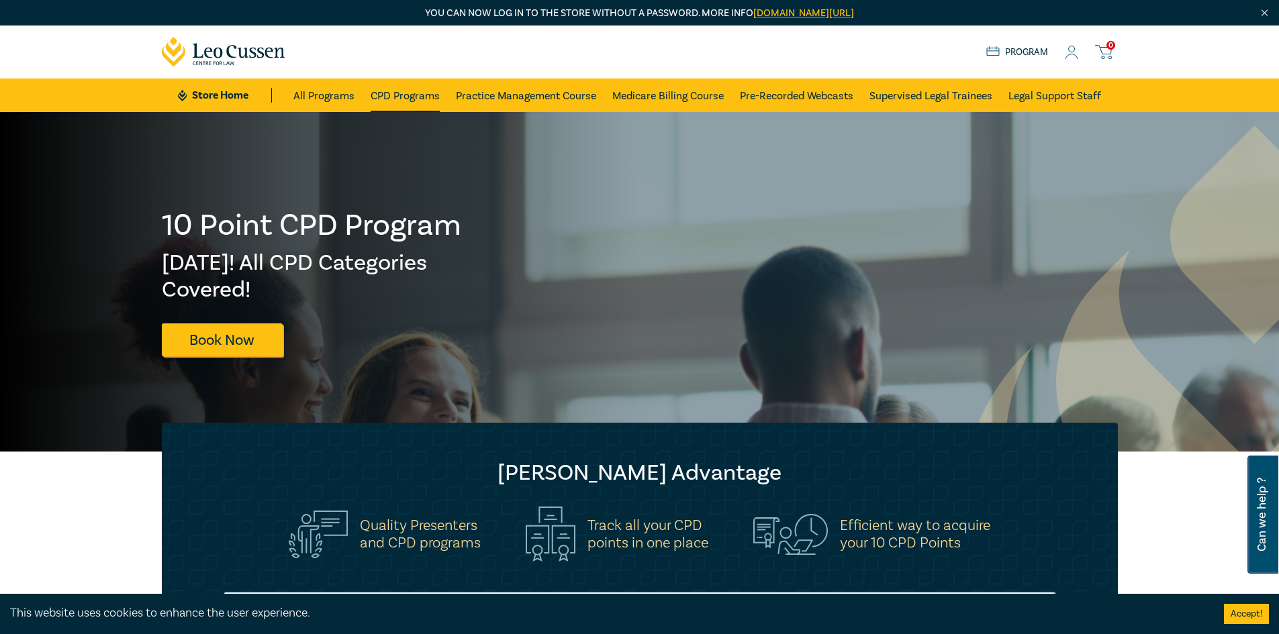
click at [421, 97] on link "CPD Programs" at bounding box center [404, 96] width 69 height 34
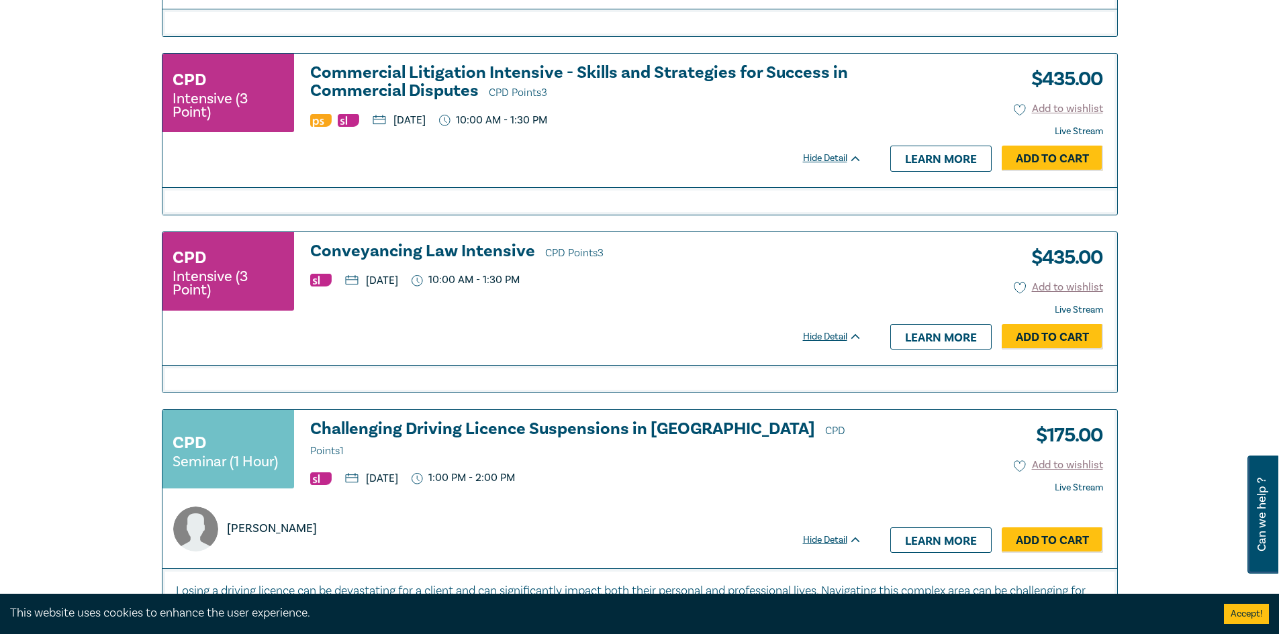
scroll to position [2349, 0]
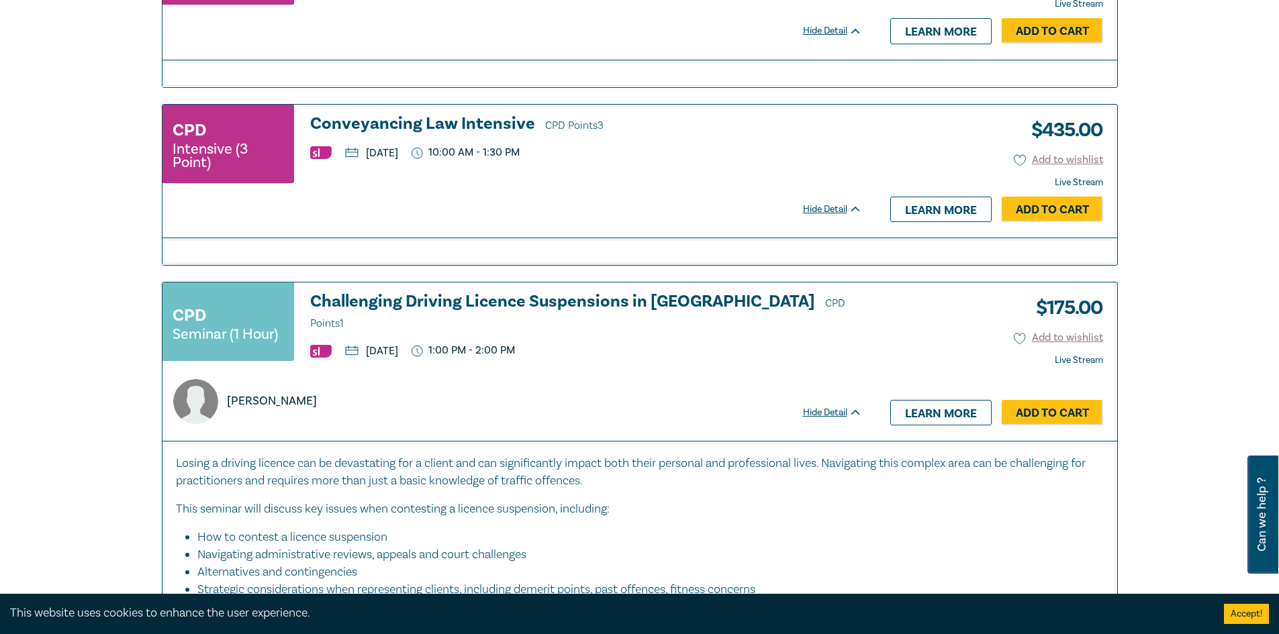
click at [830, 209] on div "Hide Detail" at bounding box center [840, 209] width 74 height 13
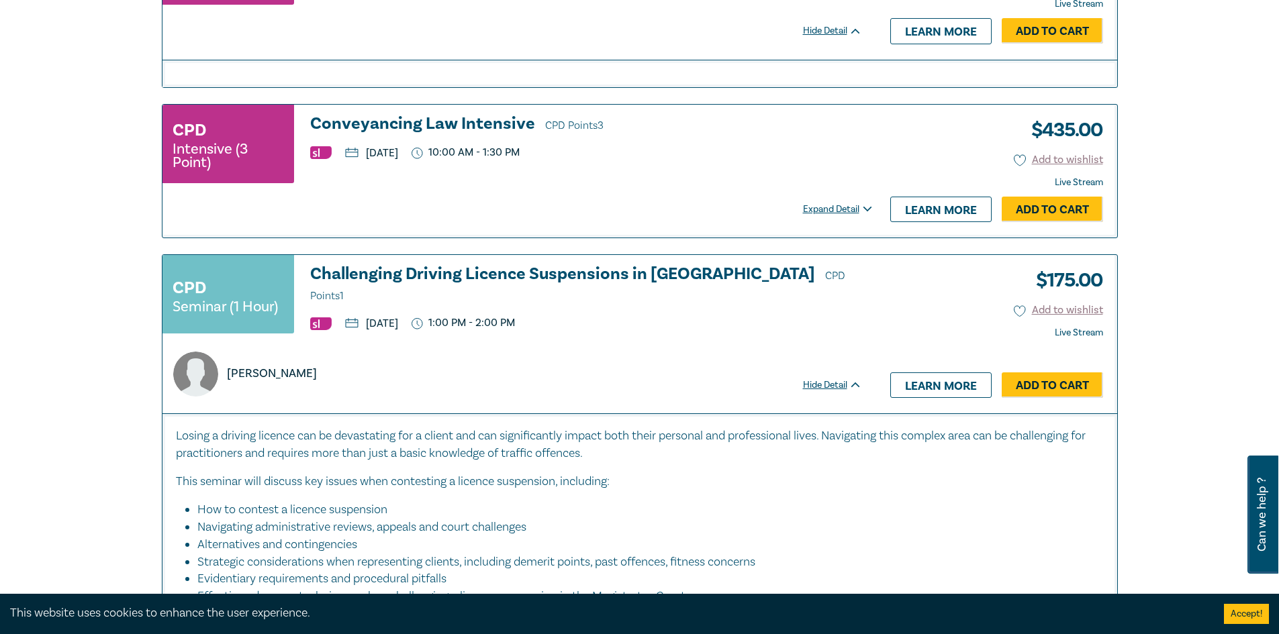
click at [830, 209] on div "Expand Detail" at bounding box center [840, 209] width 74 height 13
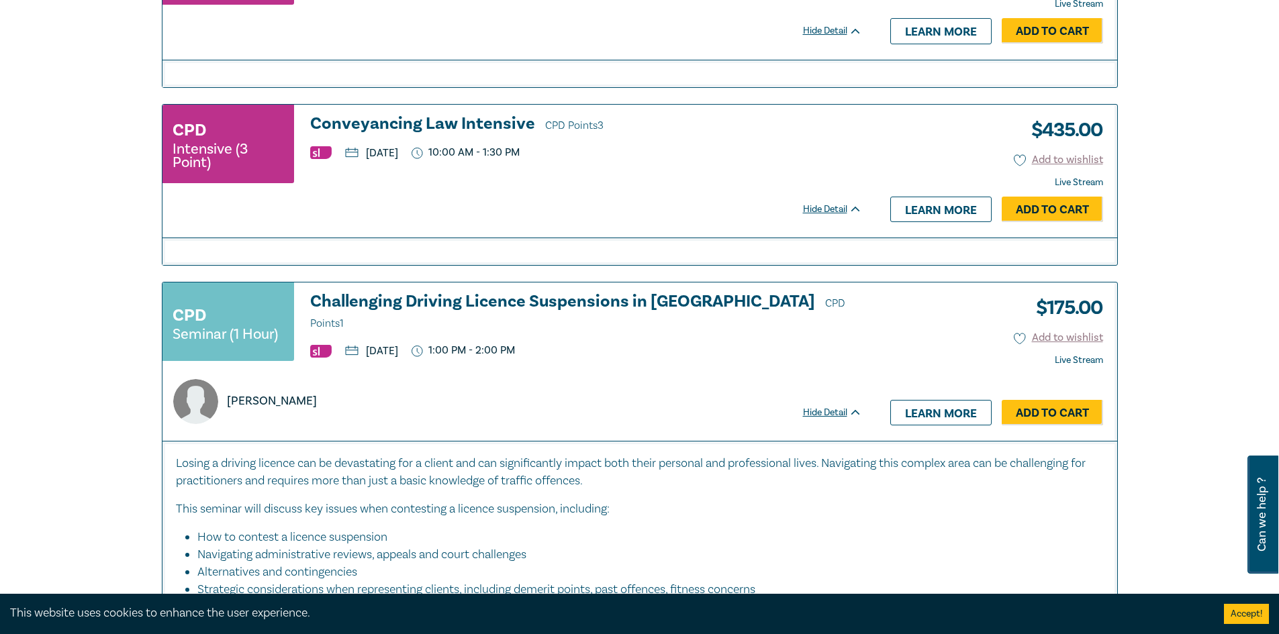
click at [416, 122] on h3 "Conveyancing Law Intensive CPD Points 3" at bounding box center [586, 125] width 552 height 20
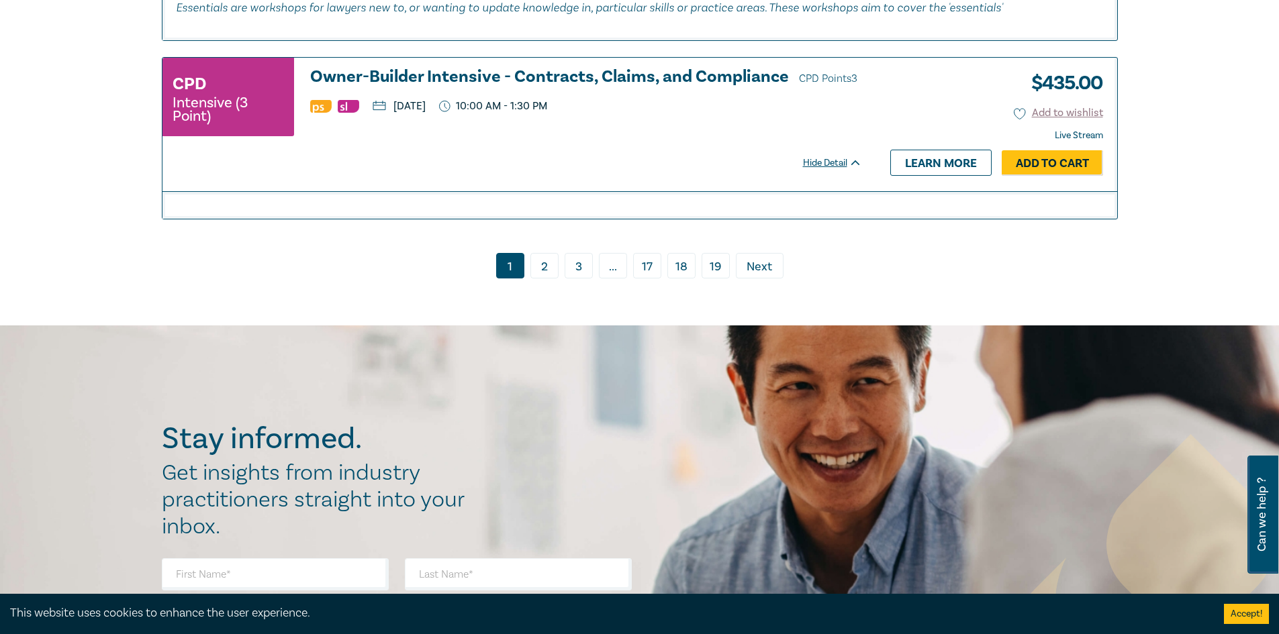
scroll to position [6171, 0]
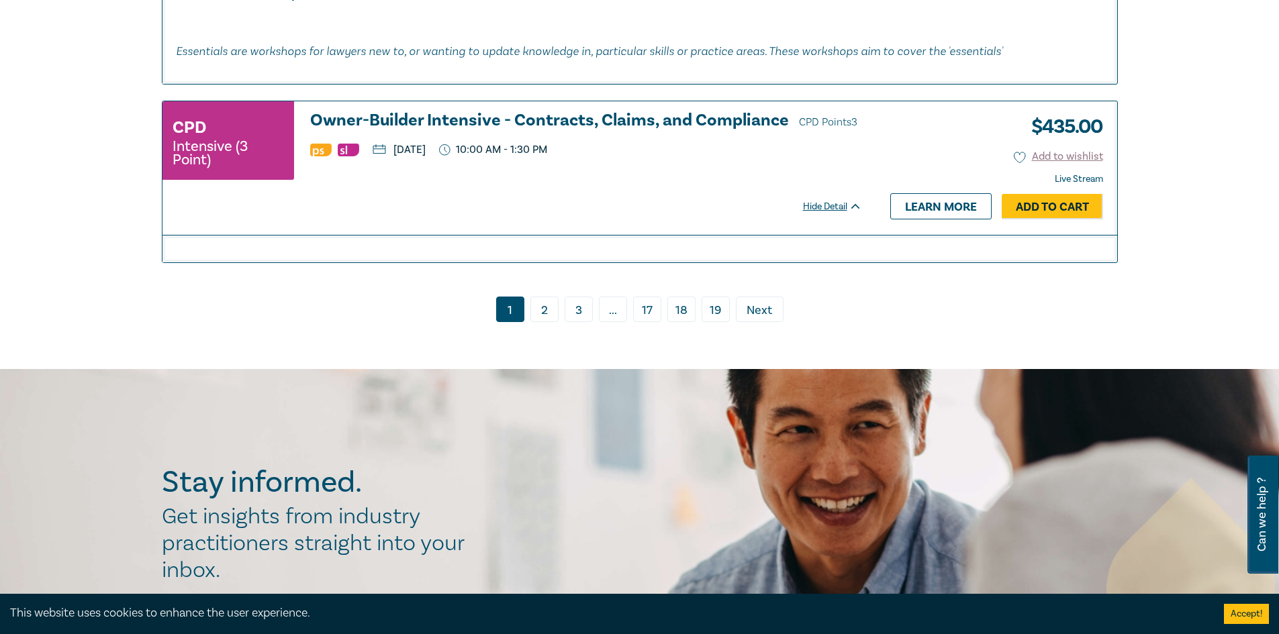
click at [770, 318] on span "Next" at bounding box center [759, 310] width 26 height 17
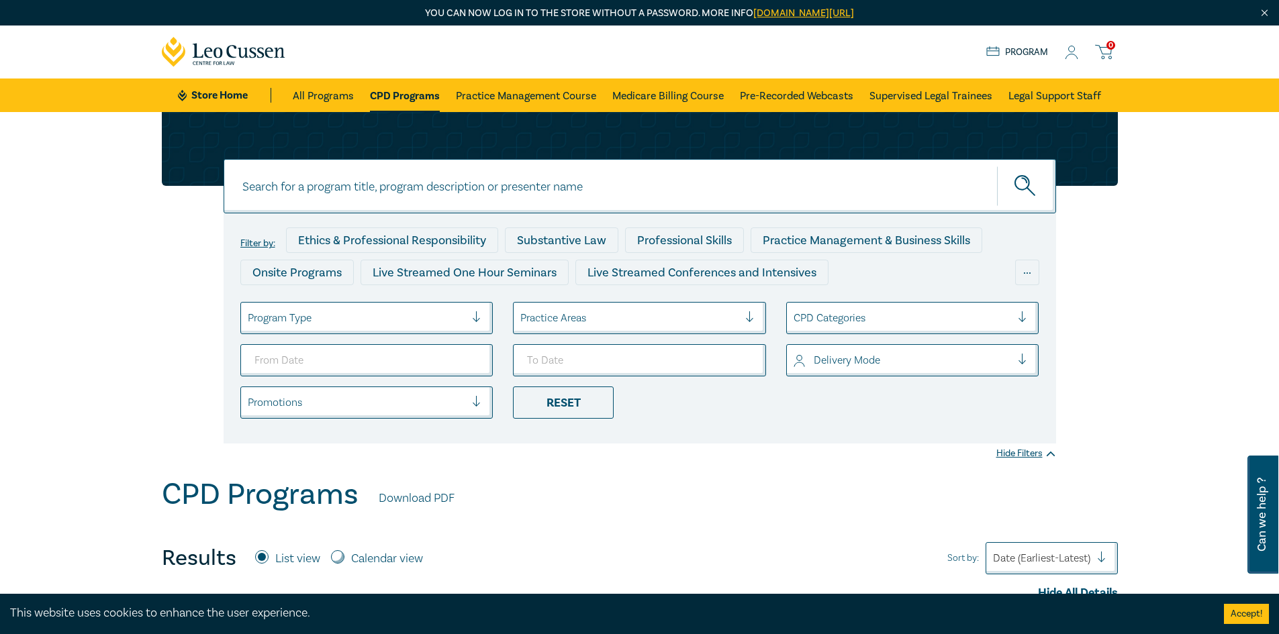
click at [1070, 50] on icon at bounding box center [1070, 53] width 13 height 14
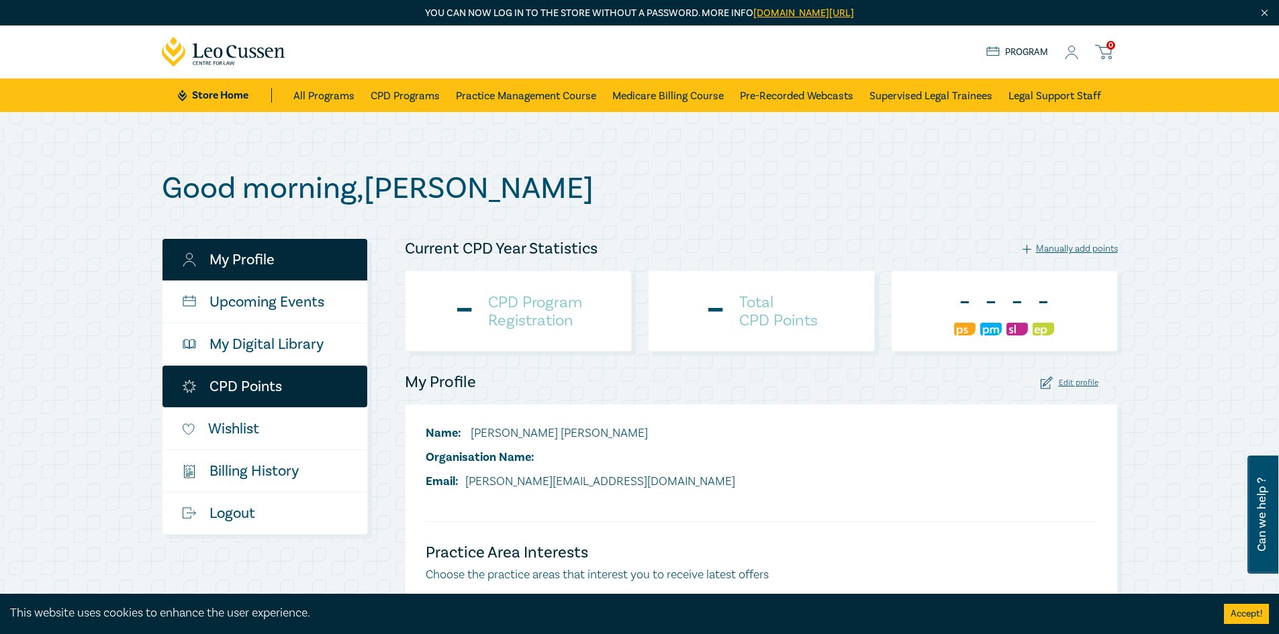
click at [303, 370] on link "CPD Points" at bounding box center [264, 387] width 205 height 42
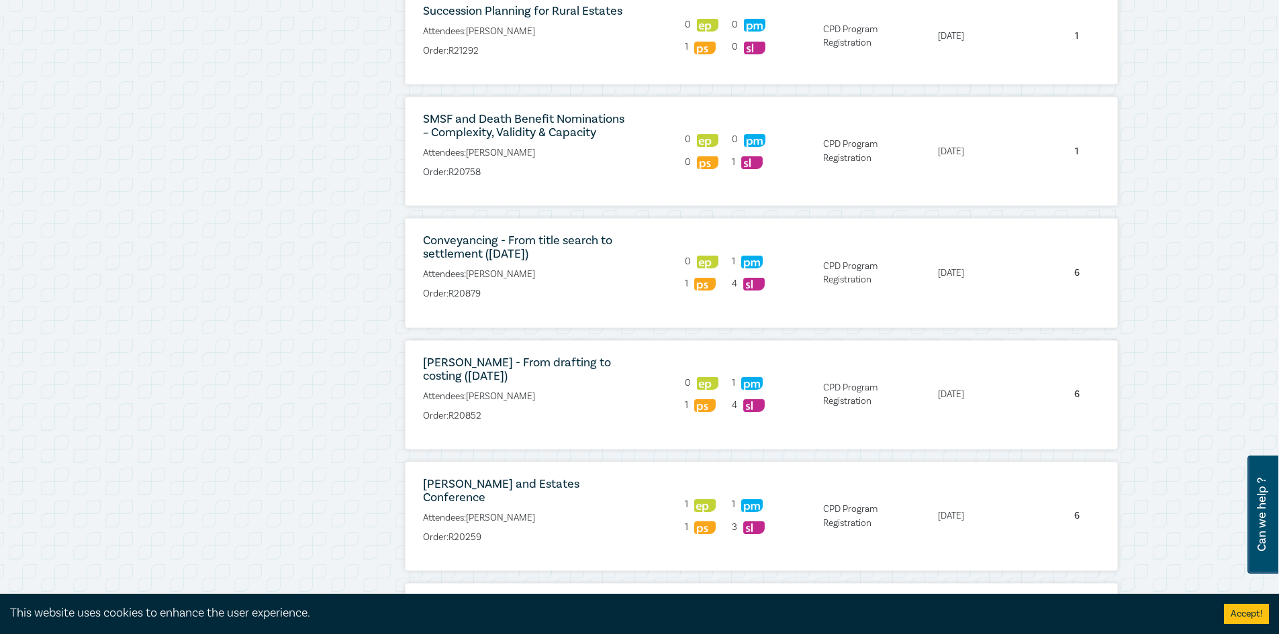
scroll to position [604, 0]
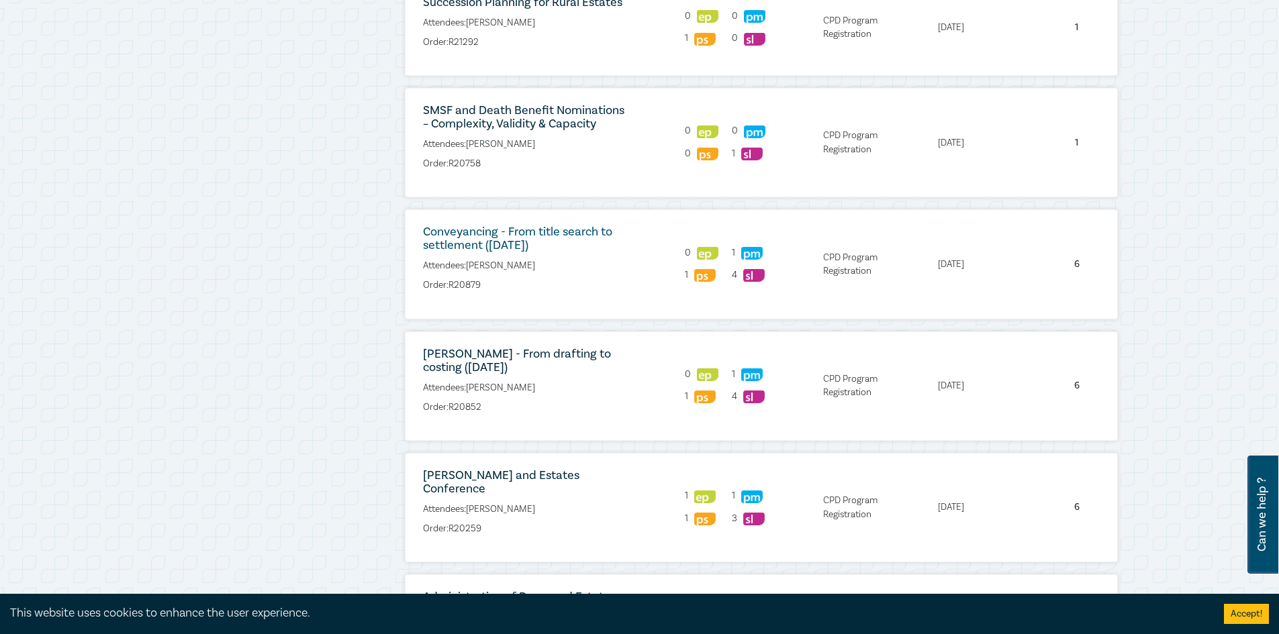
click at [519, 236] on link "Conveyancing - From title search to settlement ([DATE])" at bounding box center [517, 238] width 189 height 29
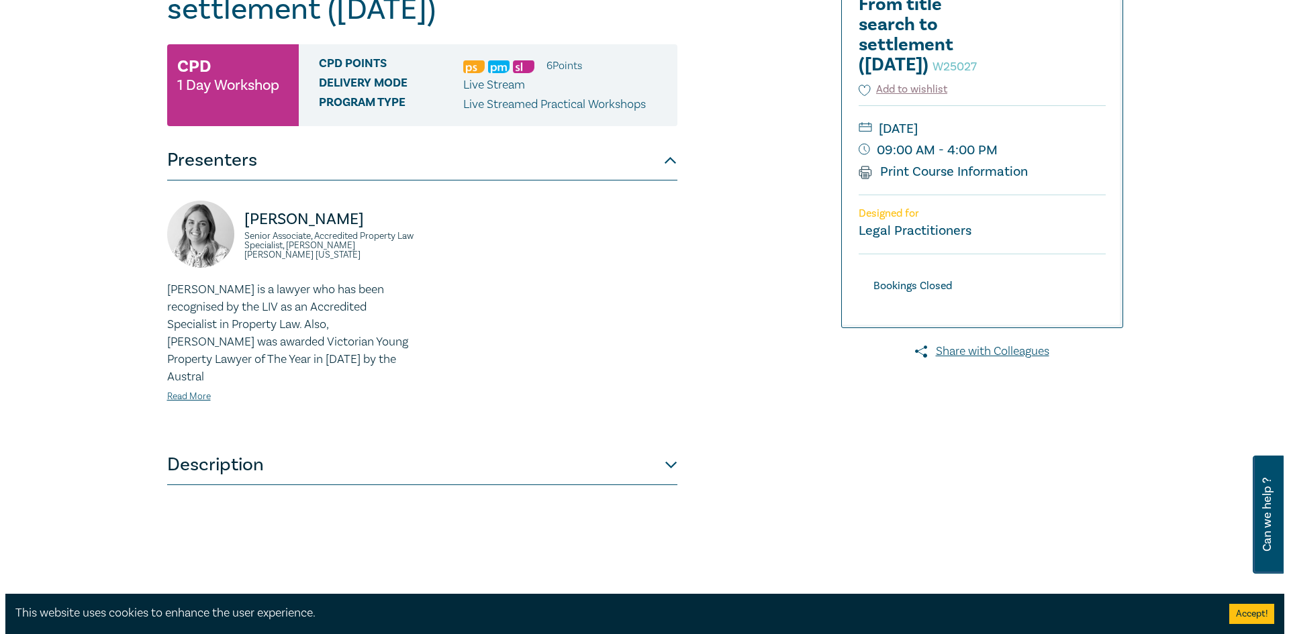
scroll to position [268, 0]
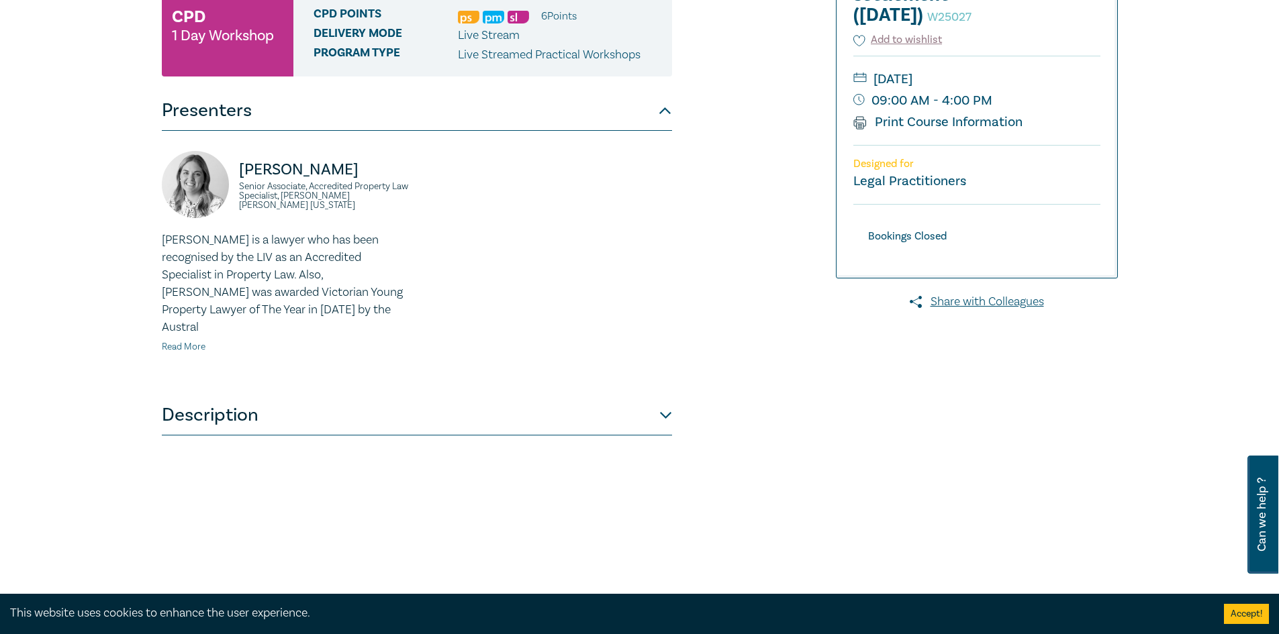
click at [177, 341] on link "Read More" at bounding box center [184, 347] width 44 height 12
